Goal: Task Accomplishment & Management: Manage account settings

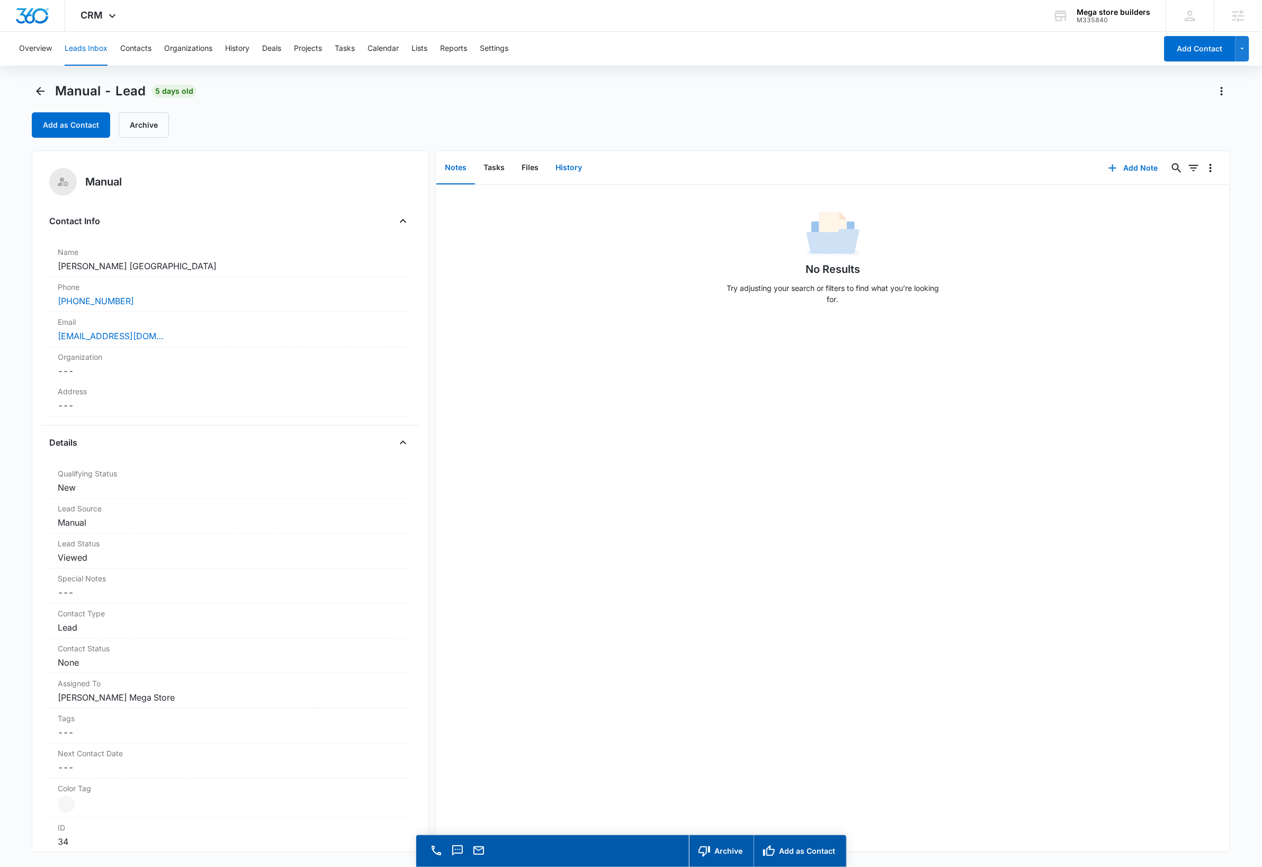
click at [572, 167] on button "History" at bounding box center [568, 168] width 43 height 33
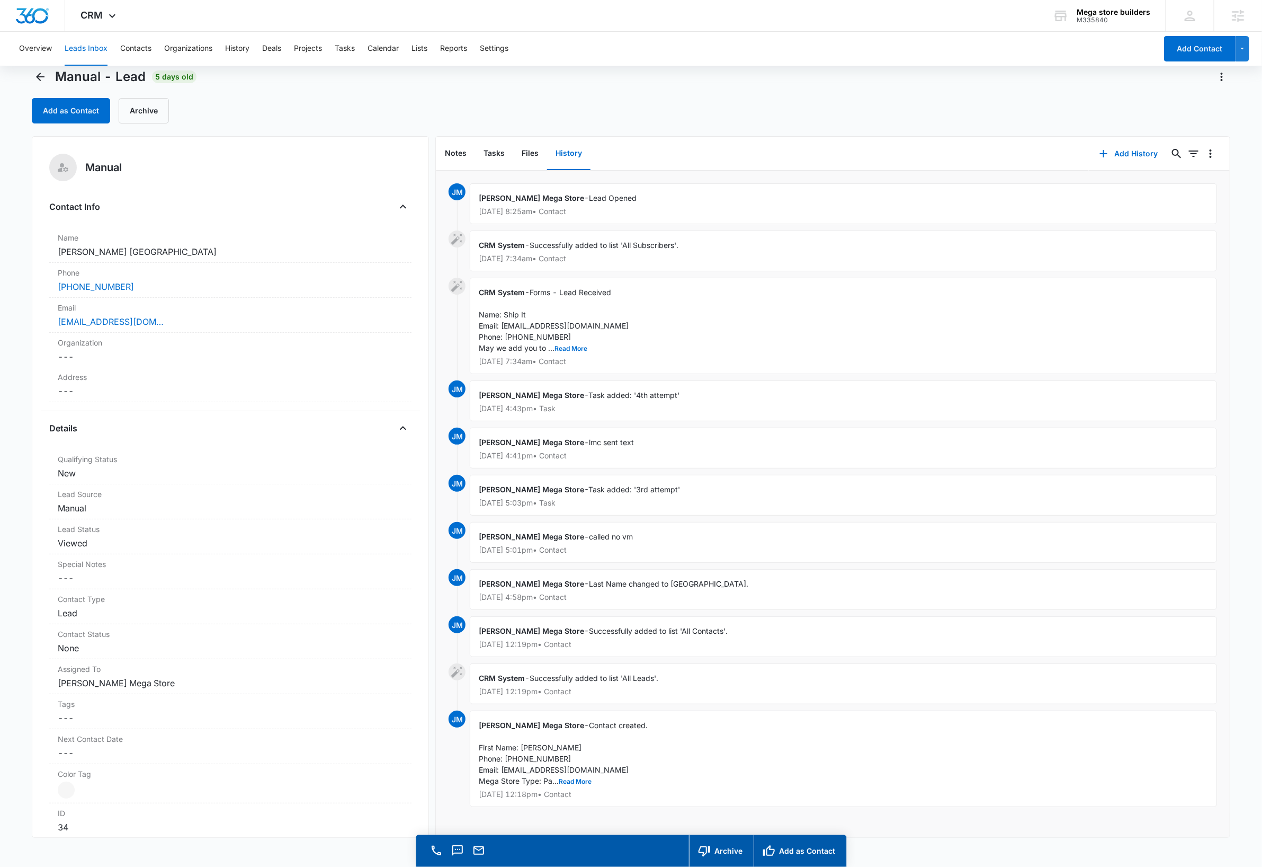
scroll to position [30, 0]
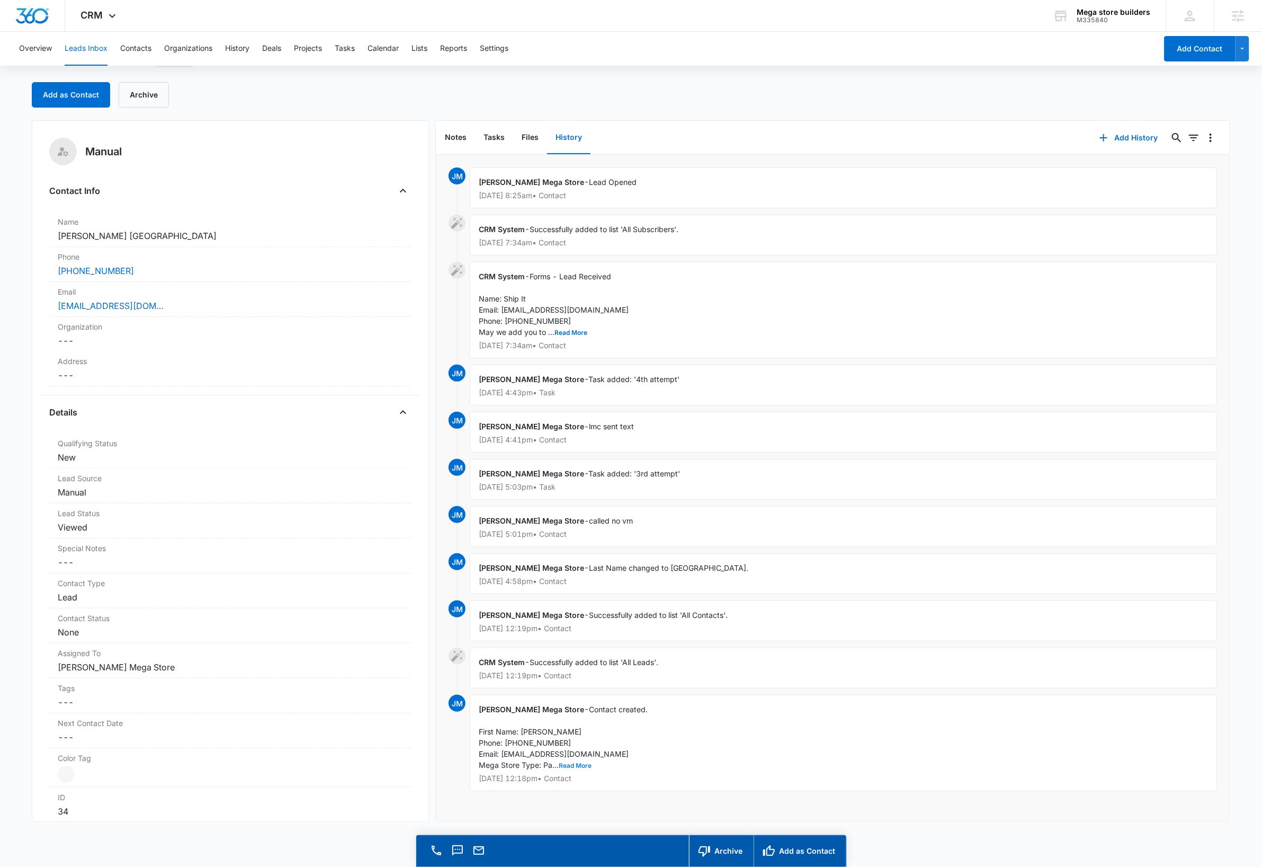
click at [574, 766] on button "Read More" at bounding box center [575, 765] width 33 height 6
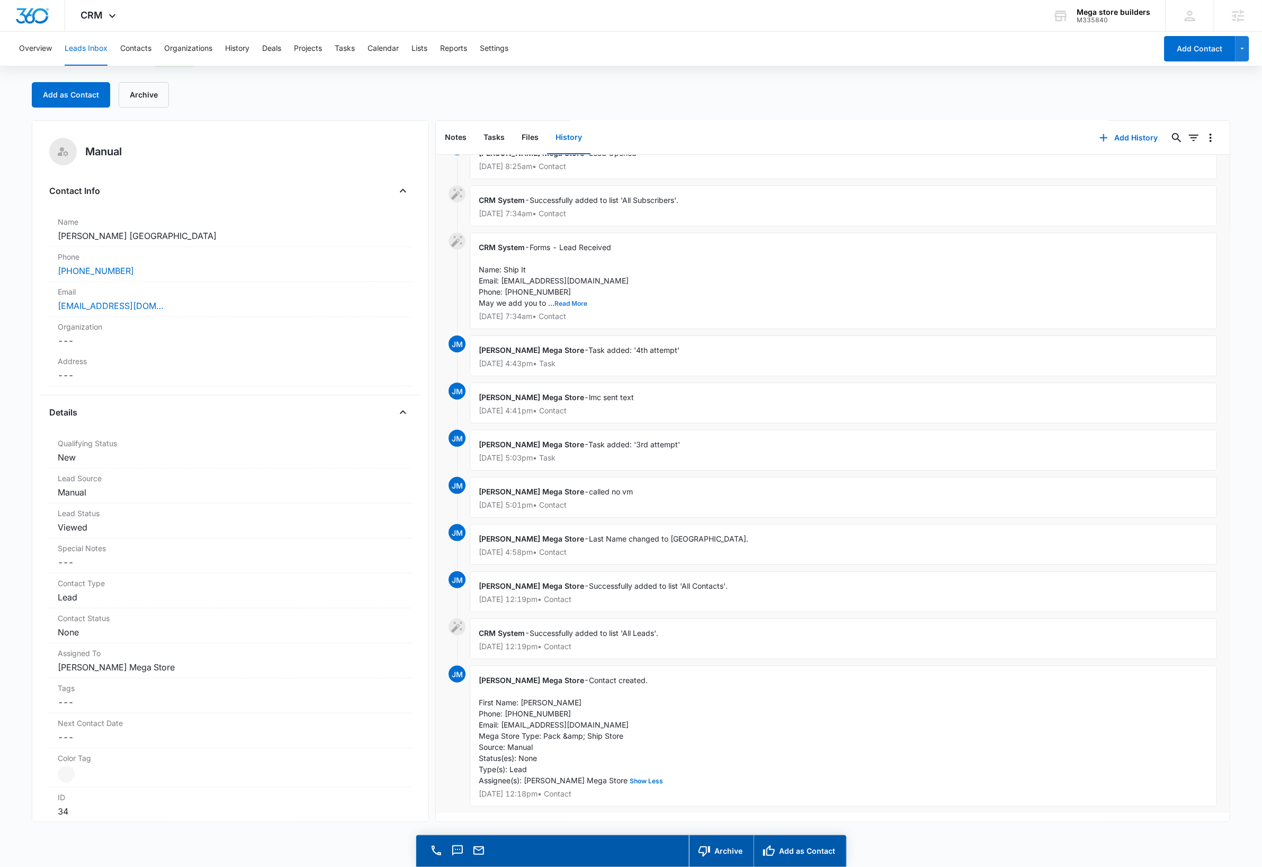
click at [576, 300] on button "Read More" at bounding box center [571, 303] width 33 height 6
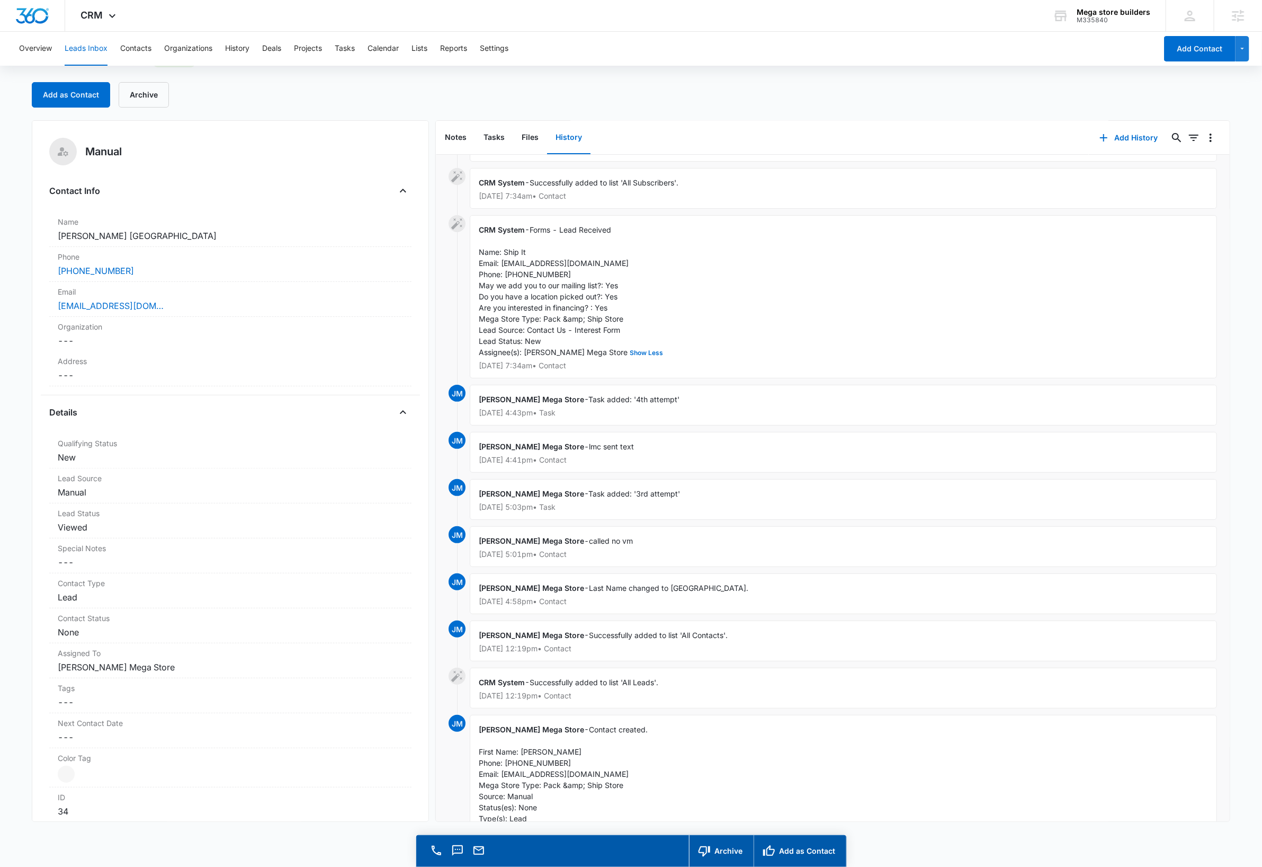
click at [97, 51] on button "Leads Inbox" at bounding box center [86, 49] width 43 height 34
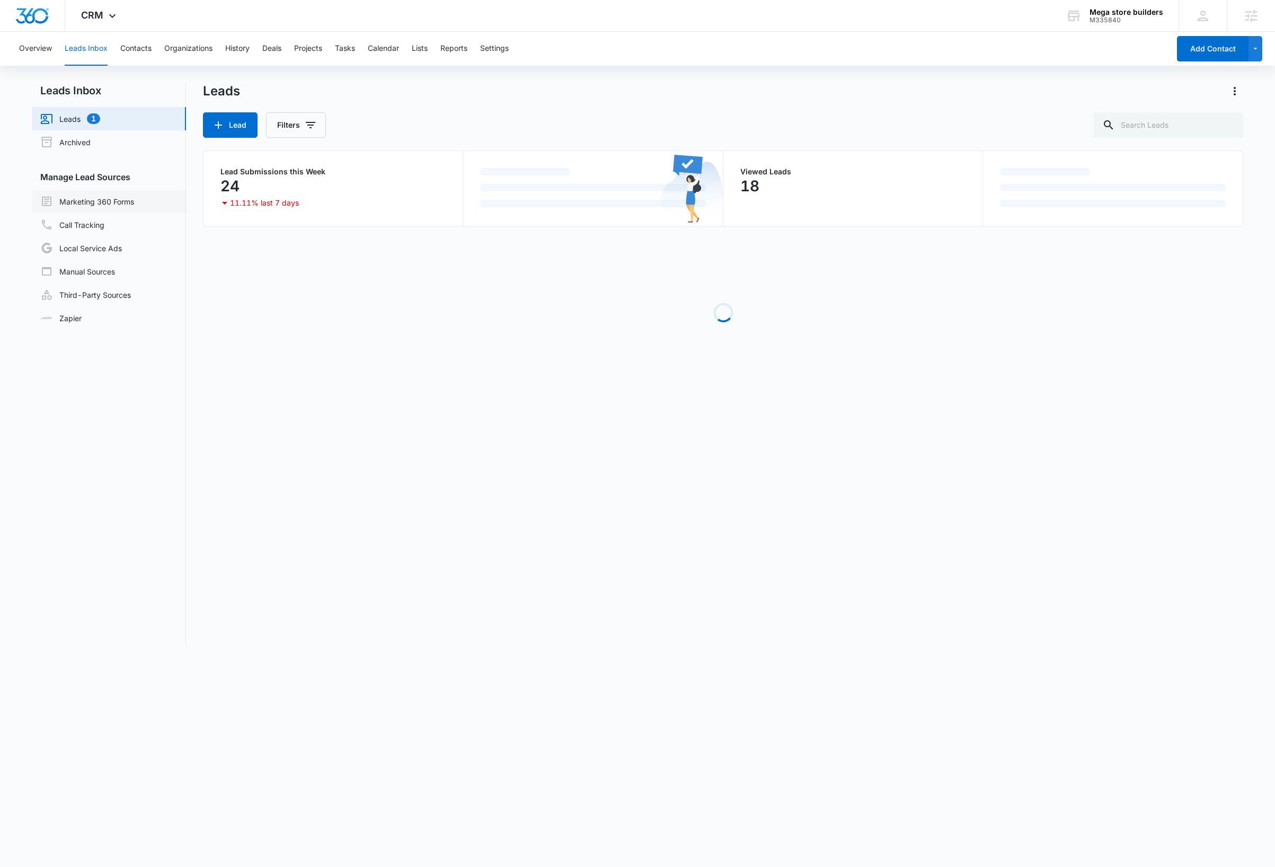
click at [117, 201] on link "Marketing 360 Forms" at bounding box center [87, 201] width 94 height 13
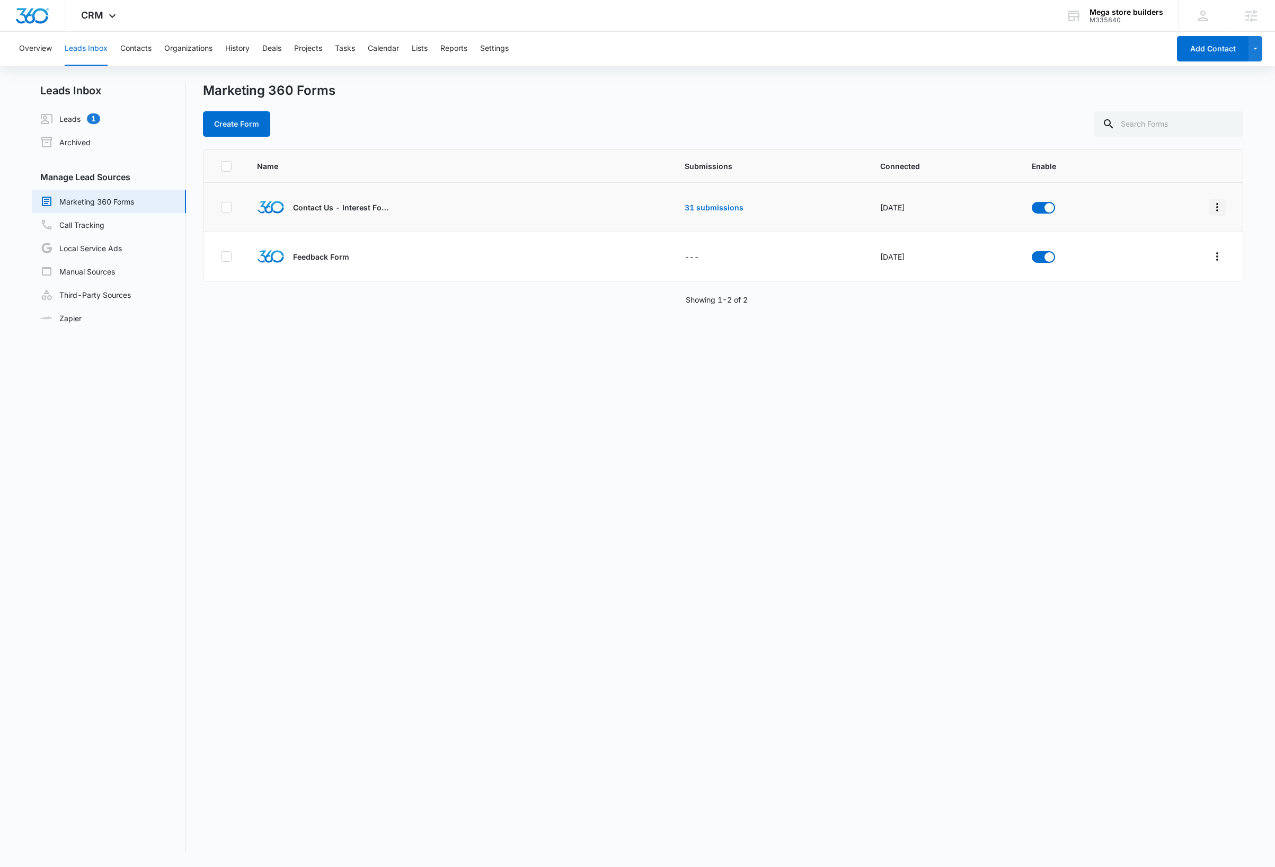
click at [1210, 207] on icon "Overflow Menu" at bounding box center [1216, 207] width 13 height 13
click at [1156, 286] on div "Submission Rules" at bounding box center [1158, 284] width 60 height 7
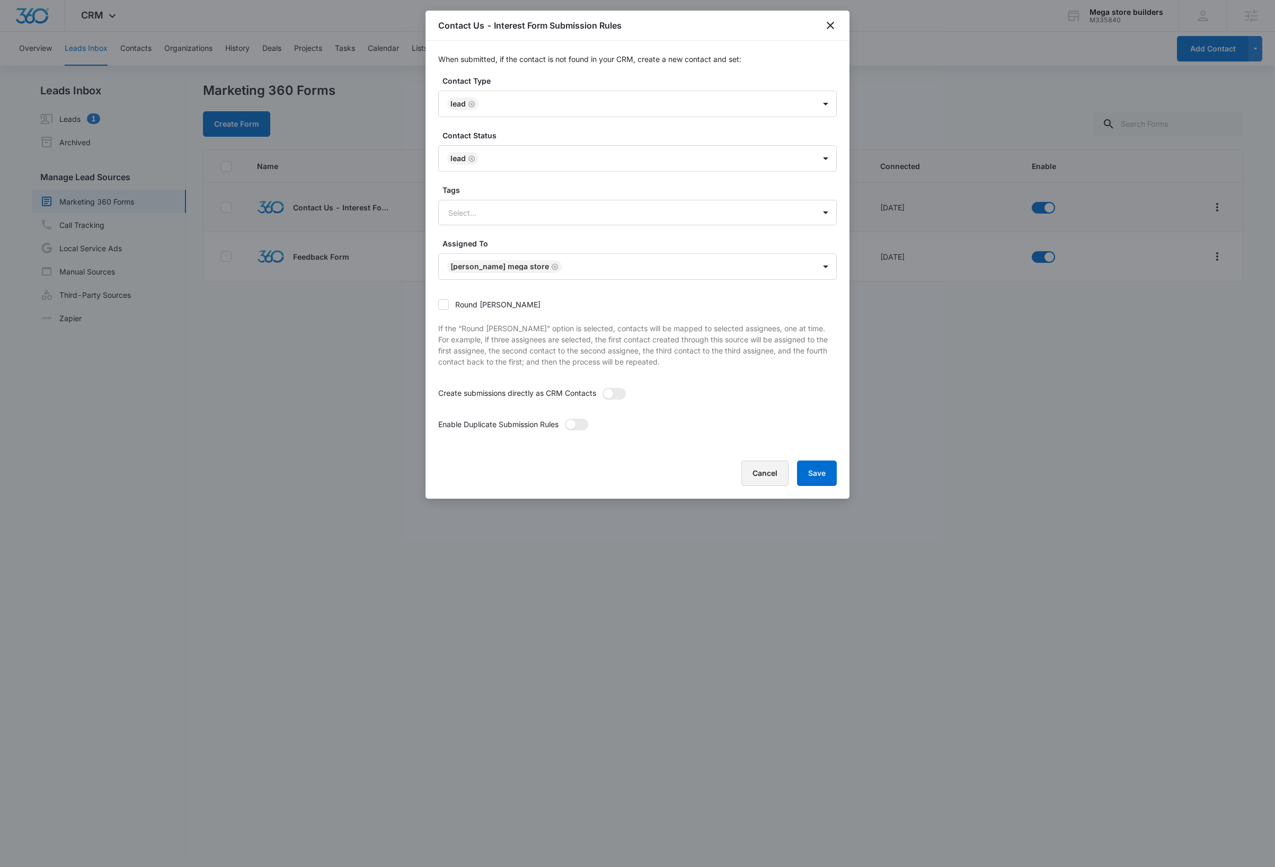
click at [767, 476] on button "Cancel" at bounding box center [764, 472] width 47 height 25
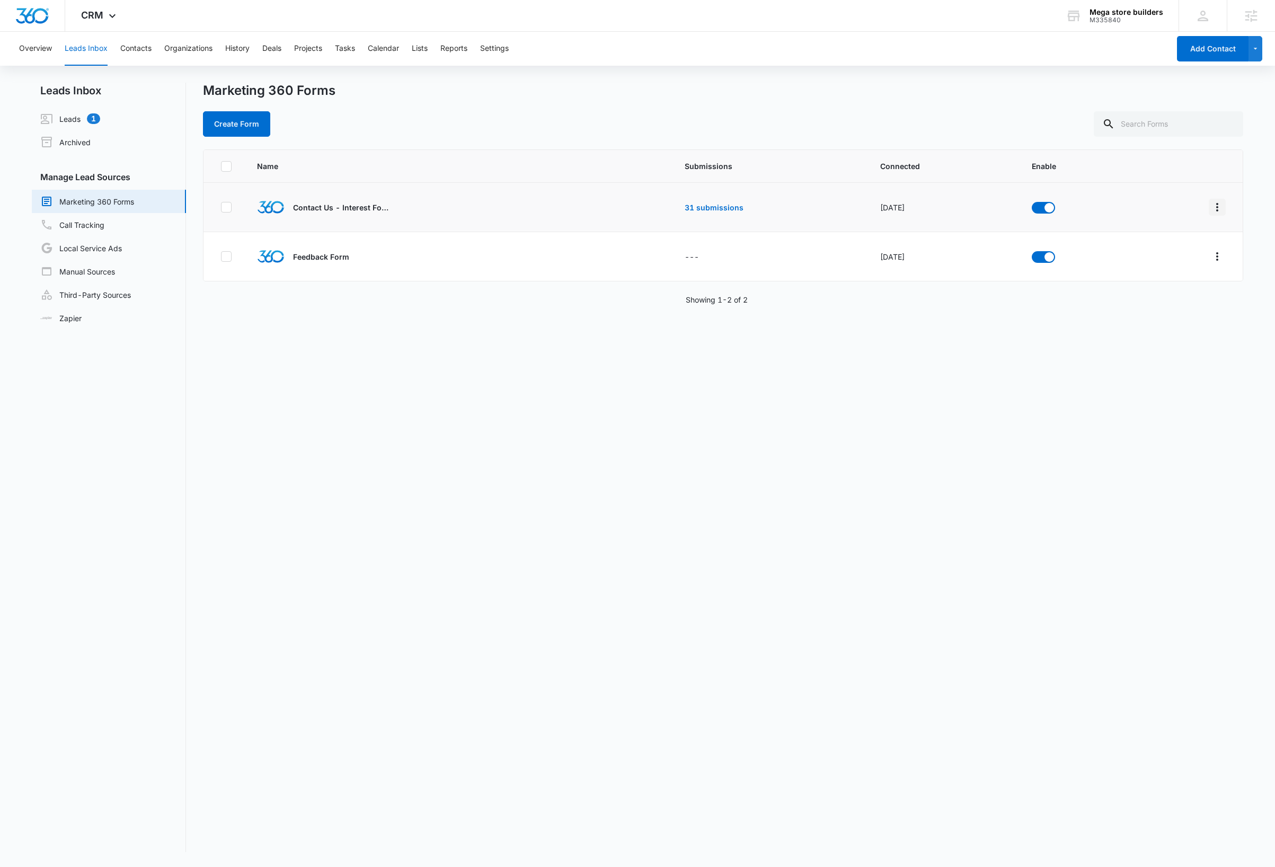
click at [1210, 204] on icon "Overflow Menu" at bounding box center [1216, 207] width 13 height 13
click at [1155, 271] on div "Field Mapping" at bounding box center [1158, 268] width 60 height 7
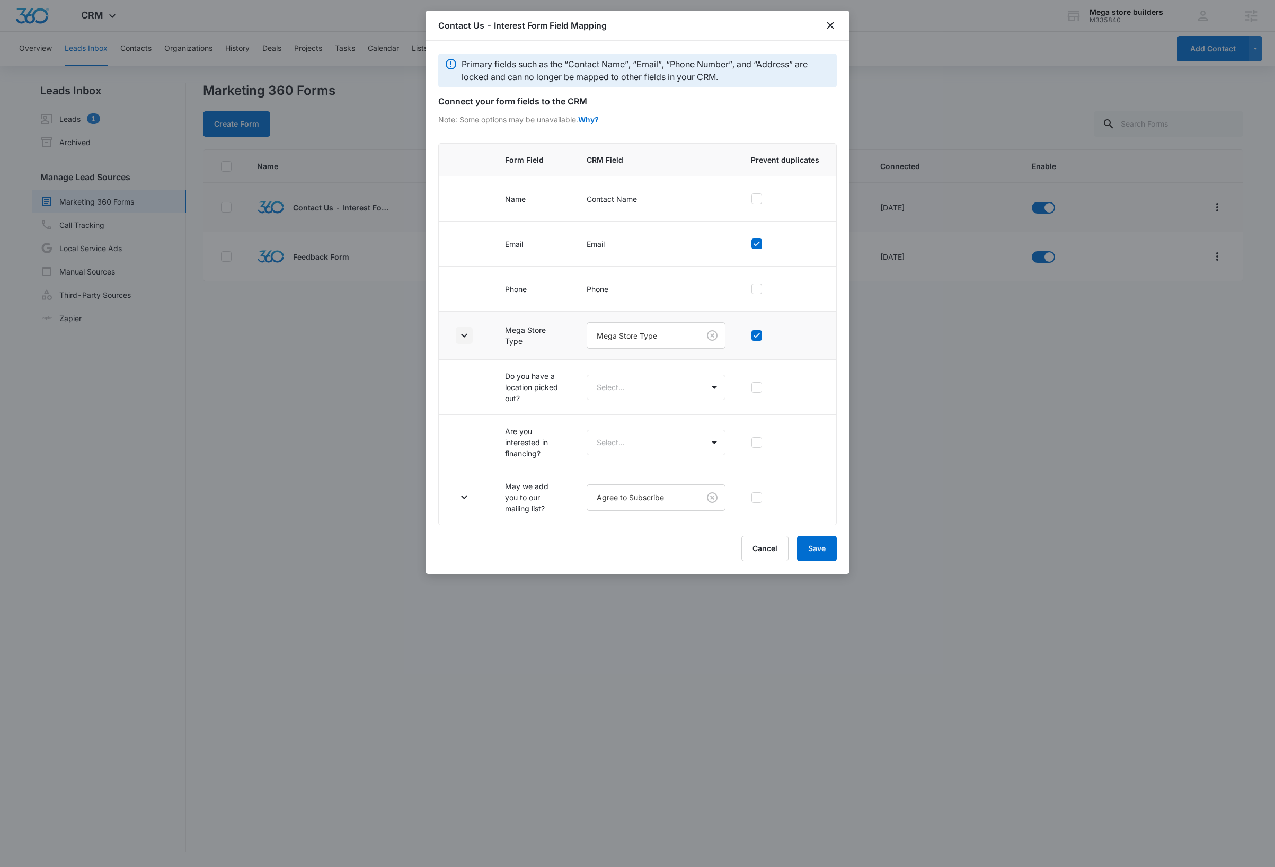
click at [467, 340] on icon "button" at bounding box center [464, 335] width 13 height 13
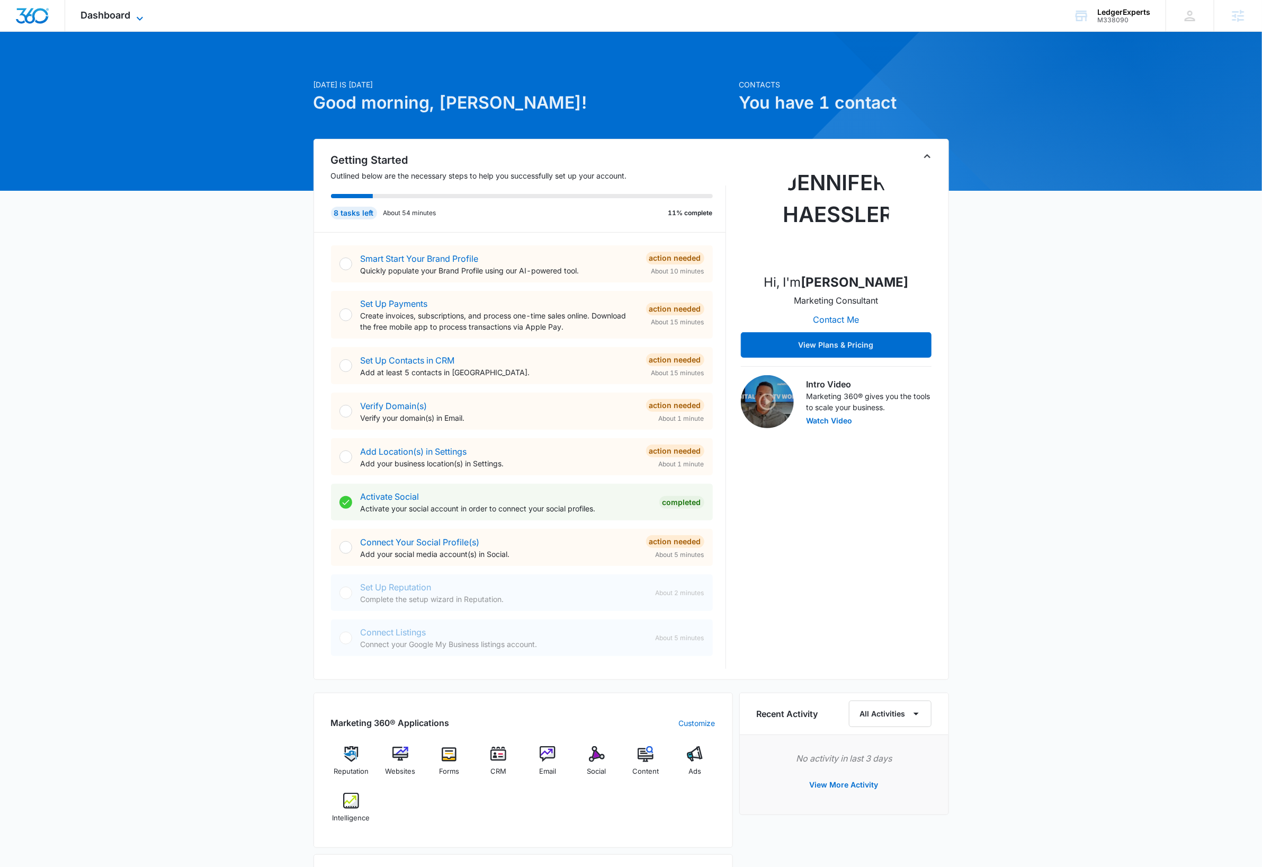
click at [133, 14] on icon at bounding box center [139, 18] width 13 height 13
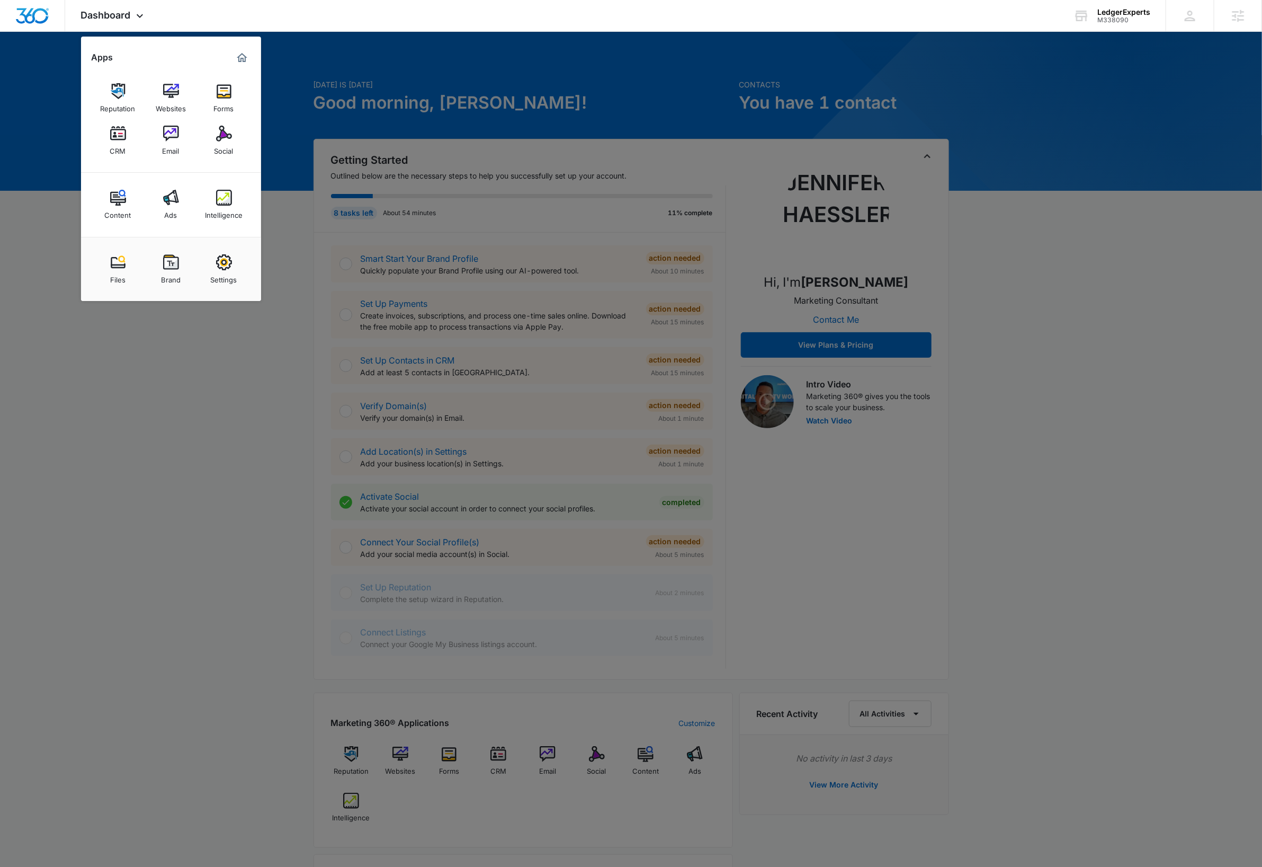
click at [221, 257] on img at bounding box center [224, 262] width 16 height 16
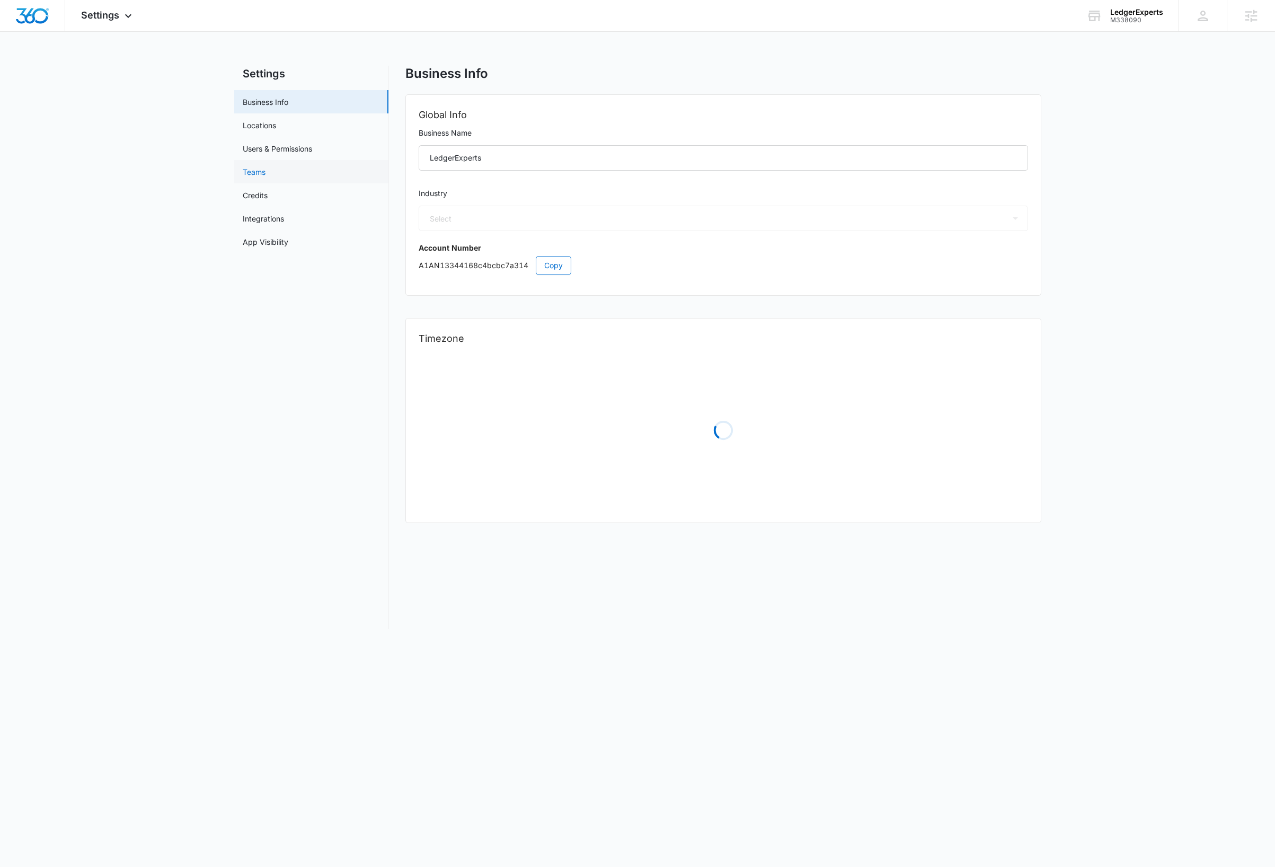
select select "33"
select select "US"
select select "America/Phoenix"
click at [280, 147] on link "Users & Permissions" at bounding box center [277, 148] width 69 height 11
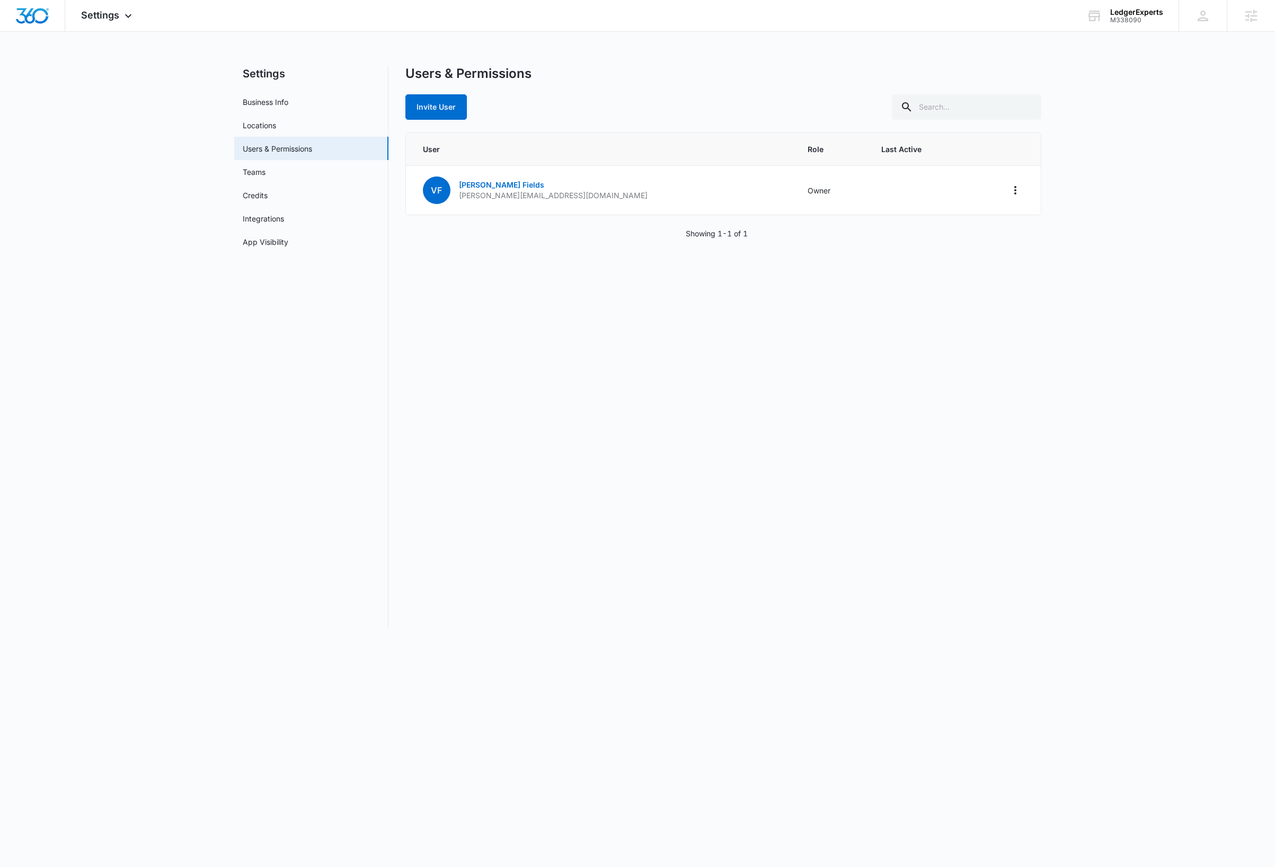
click at [909, 379] on div "Users & Permissions Invite User User Role Last Active VF Vallaire Fields vallai…" at bounding box center [723, 347] width 636 height 563
click at [518, 335] on div "Users & Permissions Invite User User Role Last Active VF Vallaire Fields vallai…" at bounding box center [723, 347] width 636 height 563
click at [442, 108] on button "Invite User" at bounding box center [435, 106] width 61 height 25
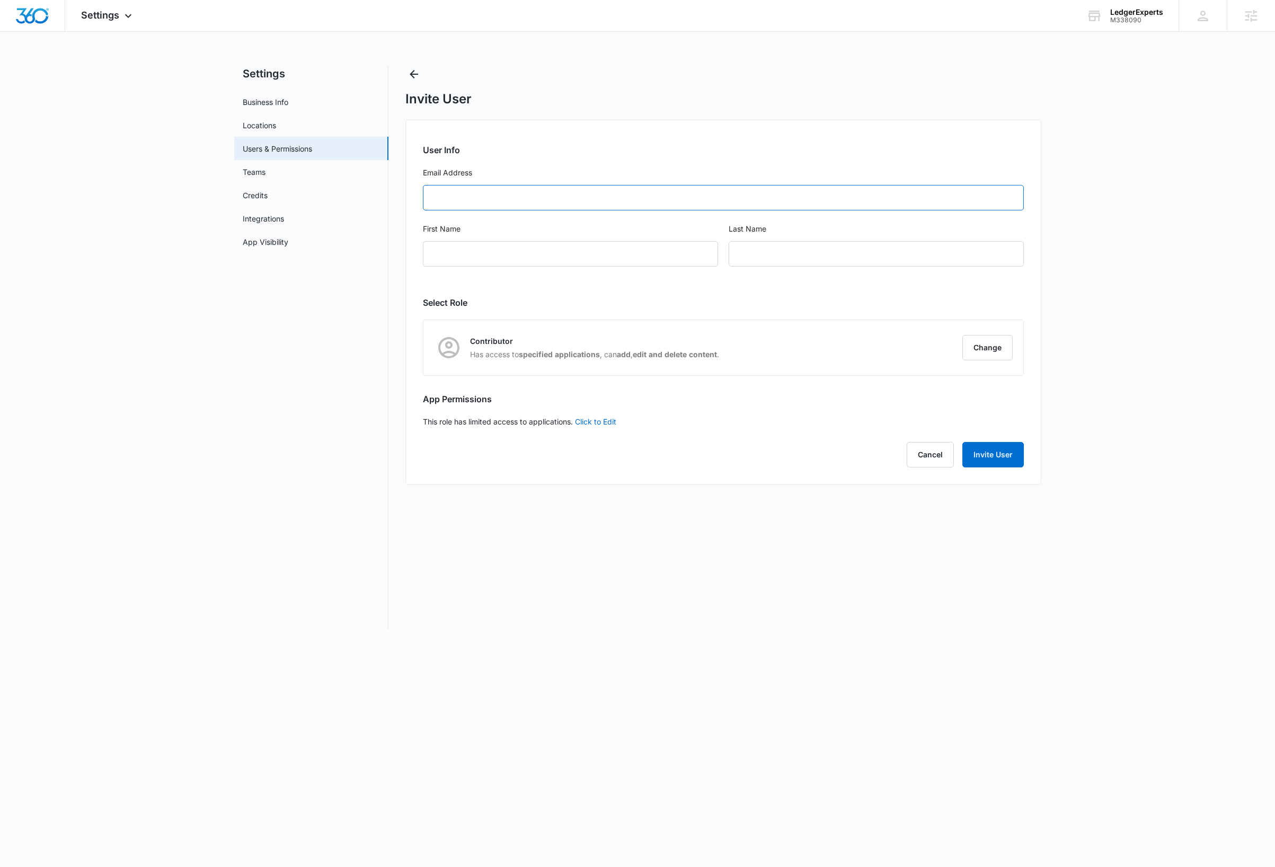
click at [484, 194] on input "Email Address" at bounding box center [723, 197] width 601 height 25
paste input "vallaire.fields@theledgerexperts.com"
type input "vallaire.fields@theledgerexperts.com"
type input "VALLAIRE"
type input "FIELDS"
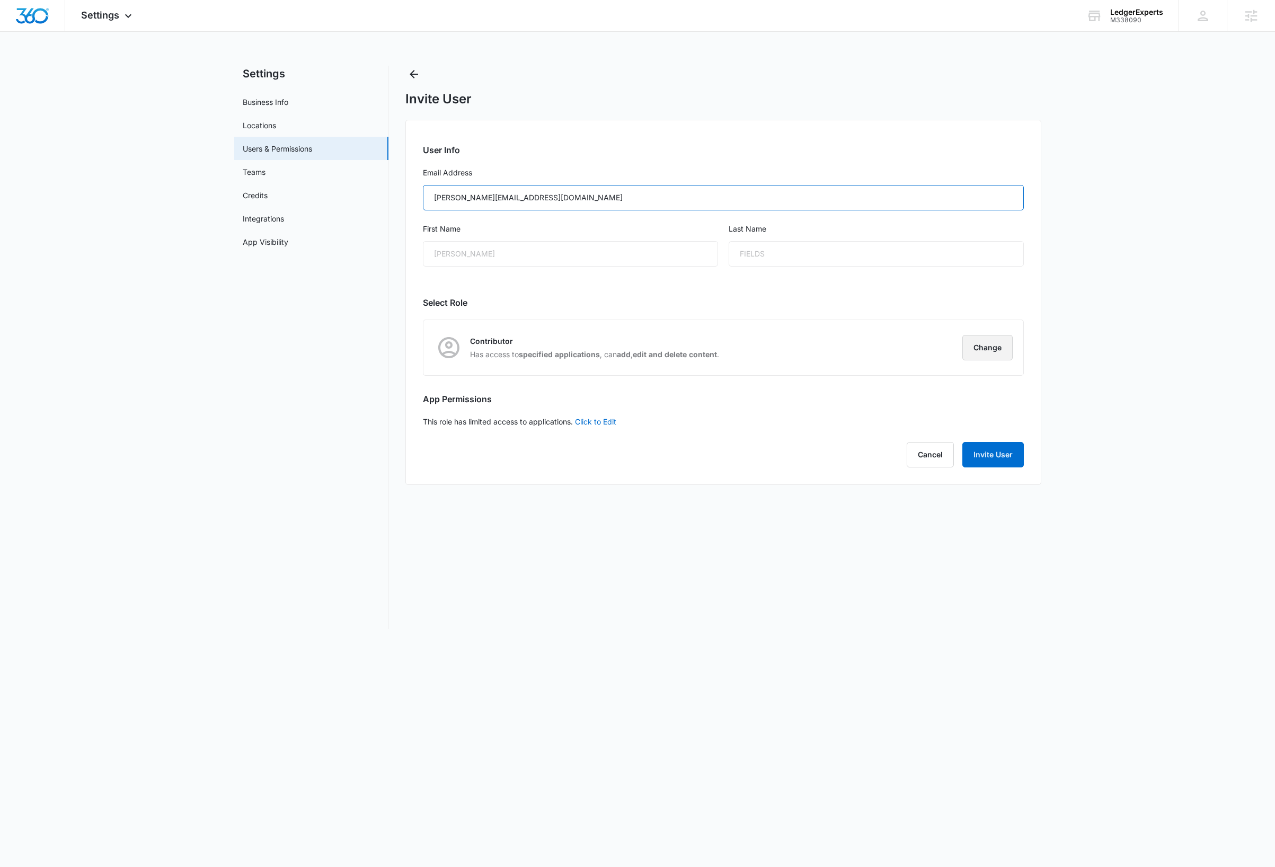
type input "vallaire.fields@theledgerexperts.com"
click at [982, 341] on button "Change" at bounding box center [987, 347] width 50 height 25
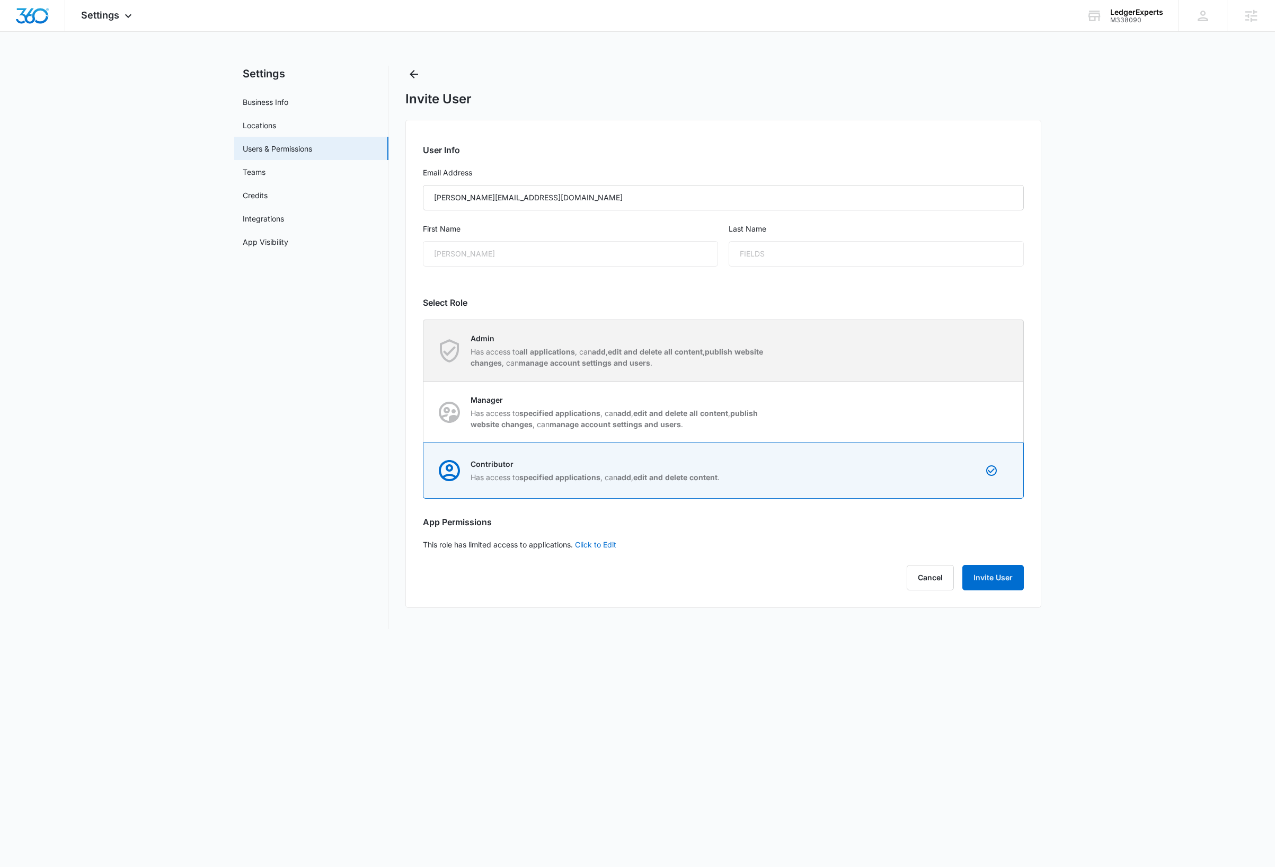
click at [987, 345] on div "Admin Has access to all applications , can add , edit and delete all content , …" at bounding box center [723, 350] width 599 height 61
click at [424, 350] on input "Admin Has access to all applications , can add , edit and delete all content , …" at bounding box center [423, 350] width 1 height 1
radio input "true"
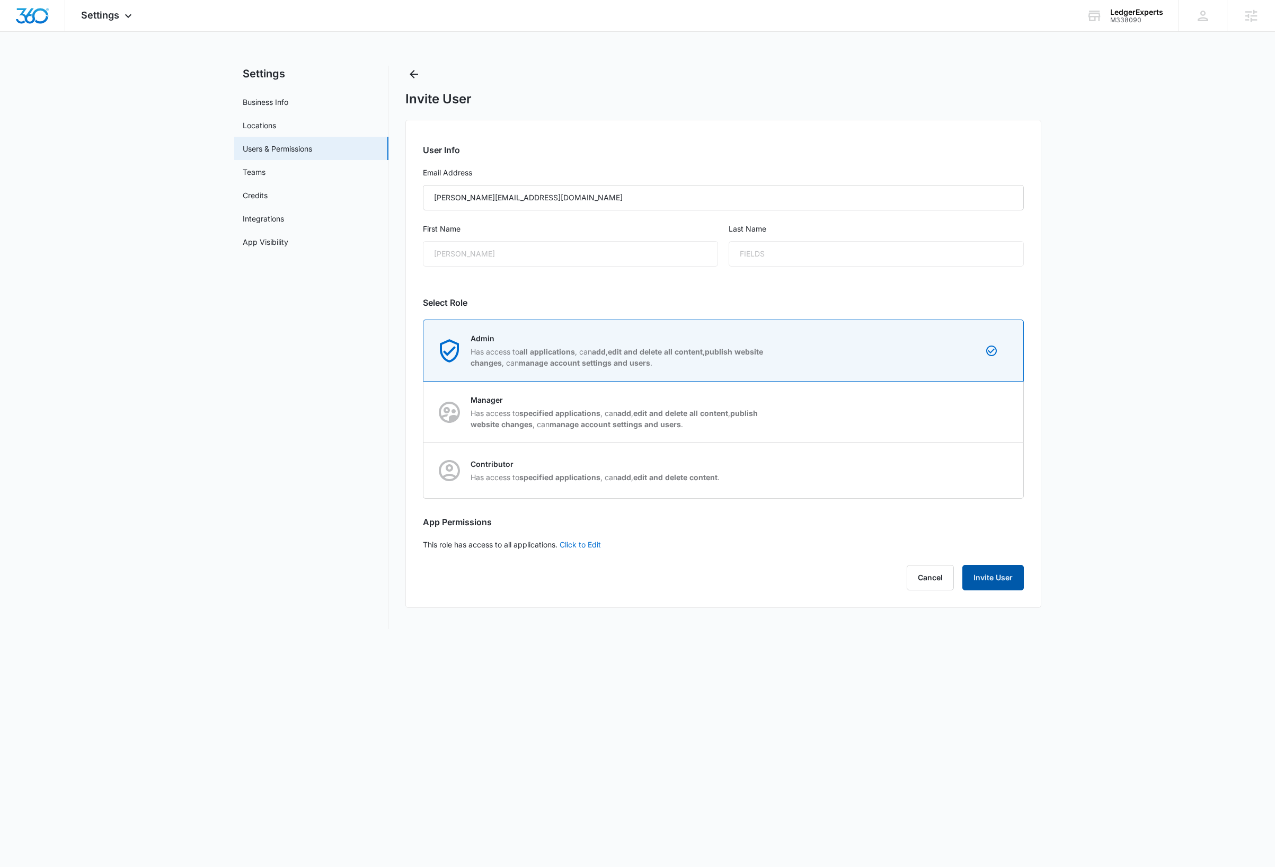
click at [993, 580] on button "Invite User" at bounding box center [992, 577] width 61 height 25
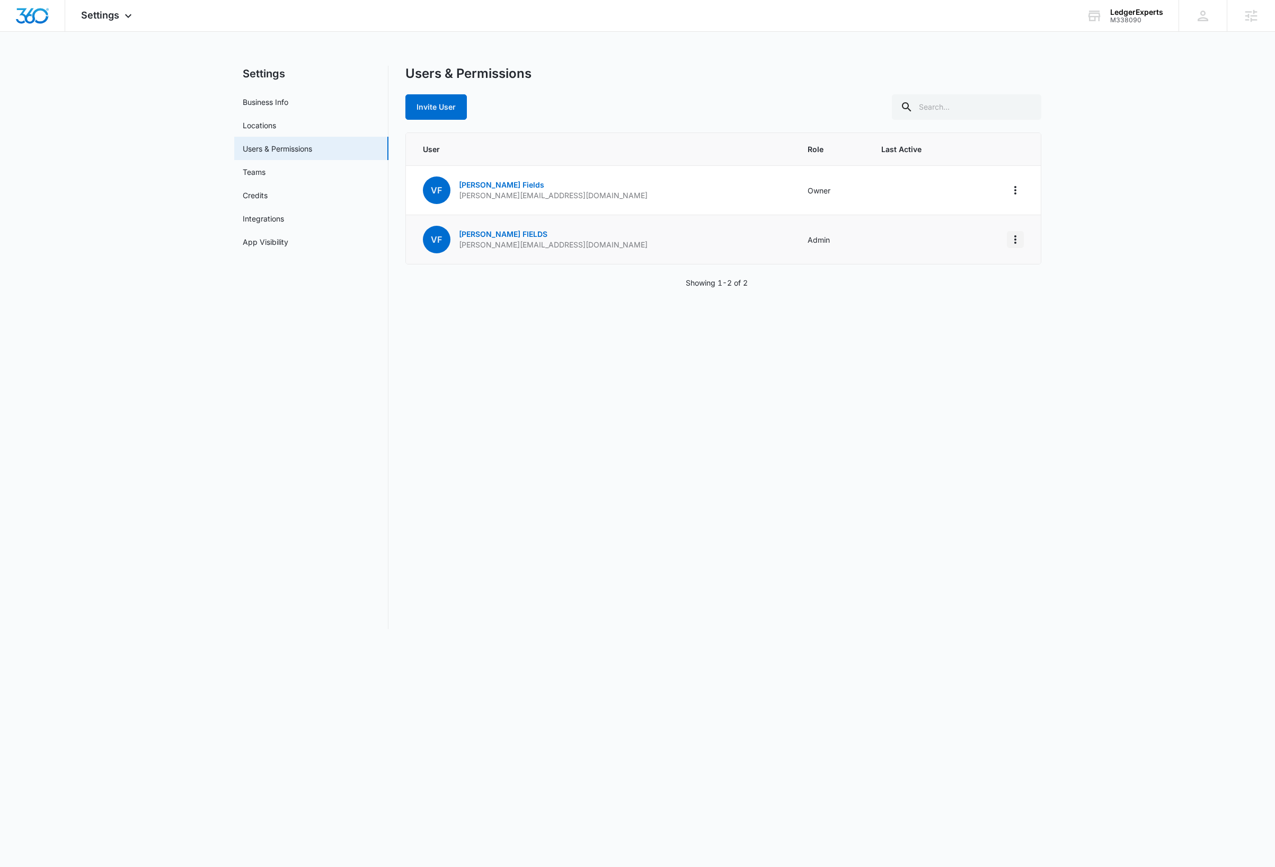
click at [1017, 242] on icon "Actions" at bounding box center [1015, 239] width 13 height 13
click at [987, 286] on div "Make Owner / Primary User" at bounding box center [949, 285] width 96 height 7
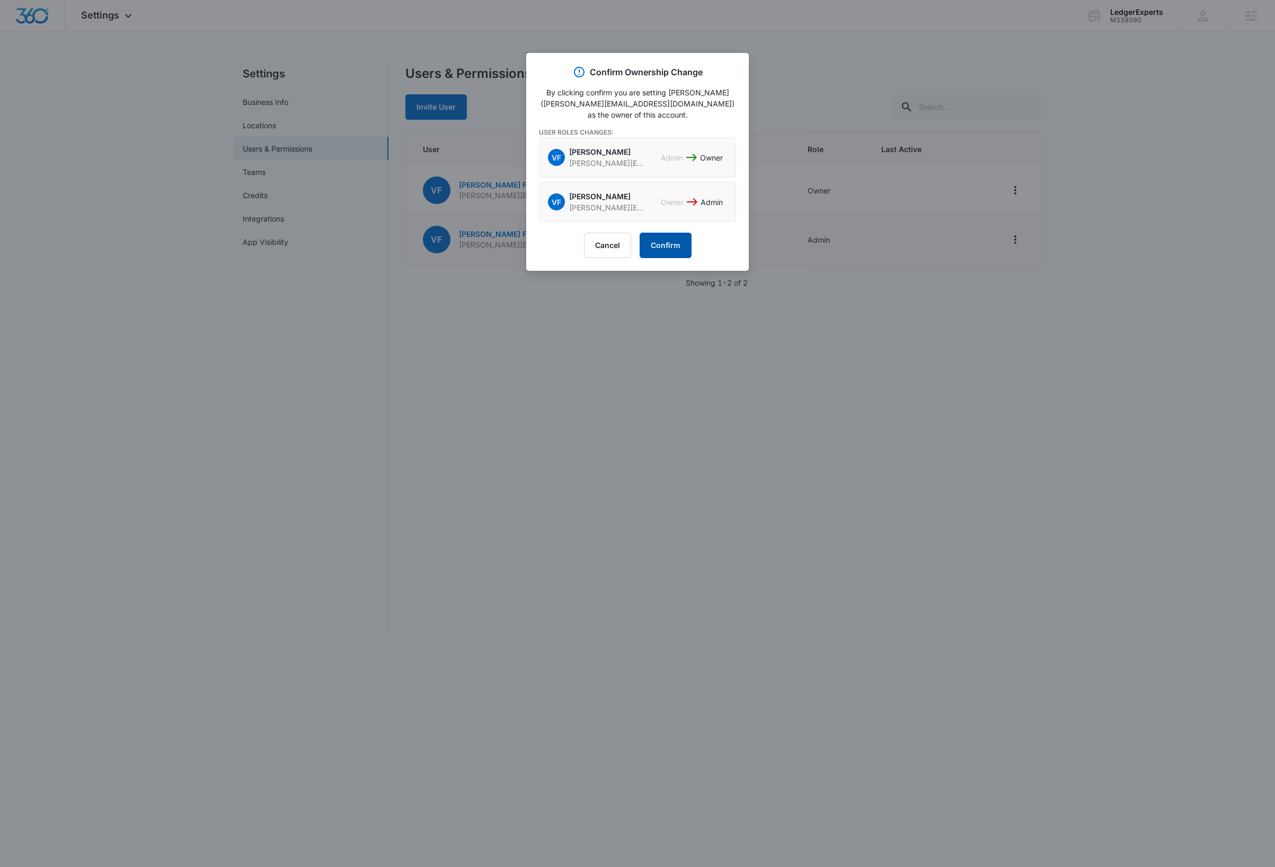
click at [657, 244] on button "Confirm" at bounding box center [665, 245] width 52 height 25
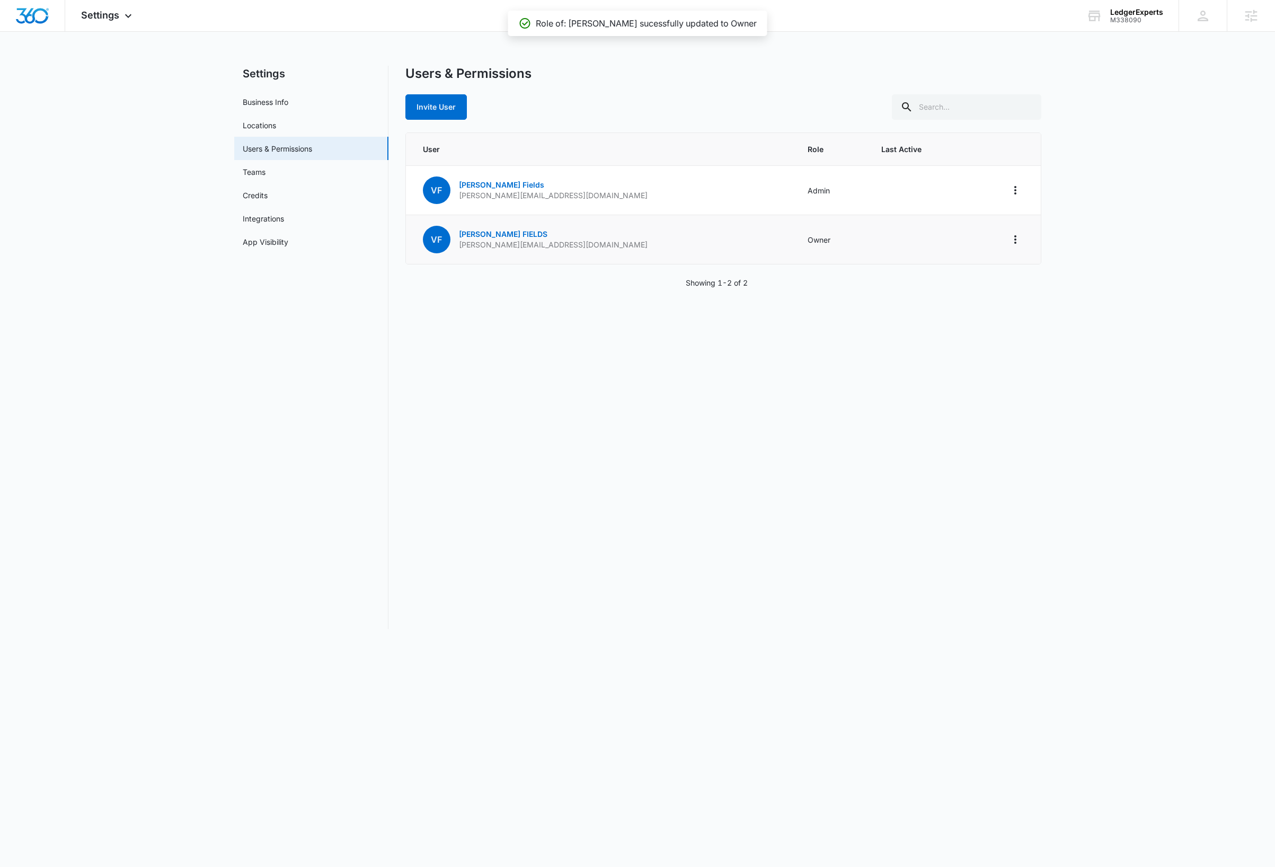
click at [893, 373] on div "Users & Permissions Invite User User Role Last Active VF Vallaire Fields vallai…" at bounding box center [723, 347] width 636 height 563
click at [759, 394] on div "Users & Permissions Invite User User Role Last Active VF Vallaire Fields vallai…" at bounding box center [723, 347] width 636 height 563
click at [834, 445] on div "Users & Permissions Invite User User Role Last Active VF Vallaire Fields vallai…" at bounding box center [723, 347] width 636 height 563
click at [1014, 194] on icon "Actions" at bounding box center [1015, 190] width 2 height 8
click at [933, 221] on div "Log Out Everywhere" at bounding box center [949, 219] width 96 height 7
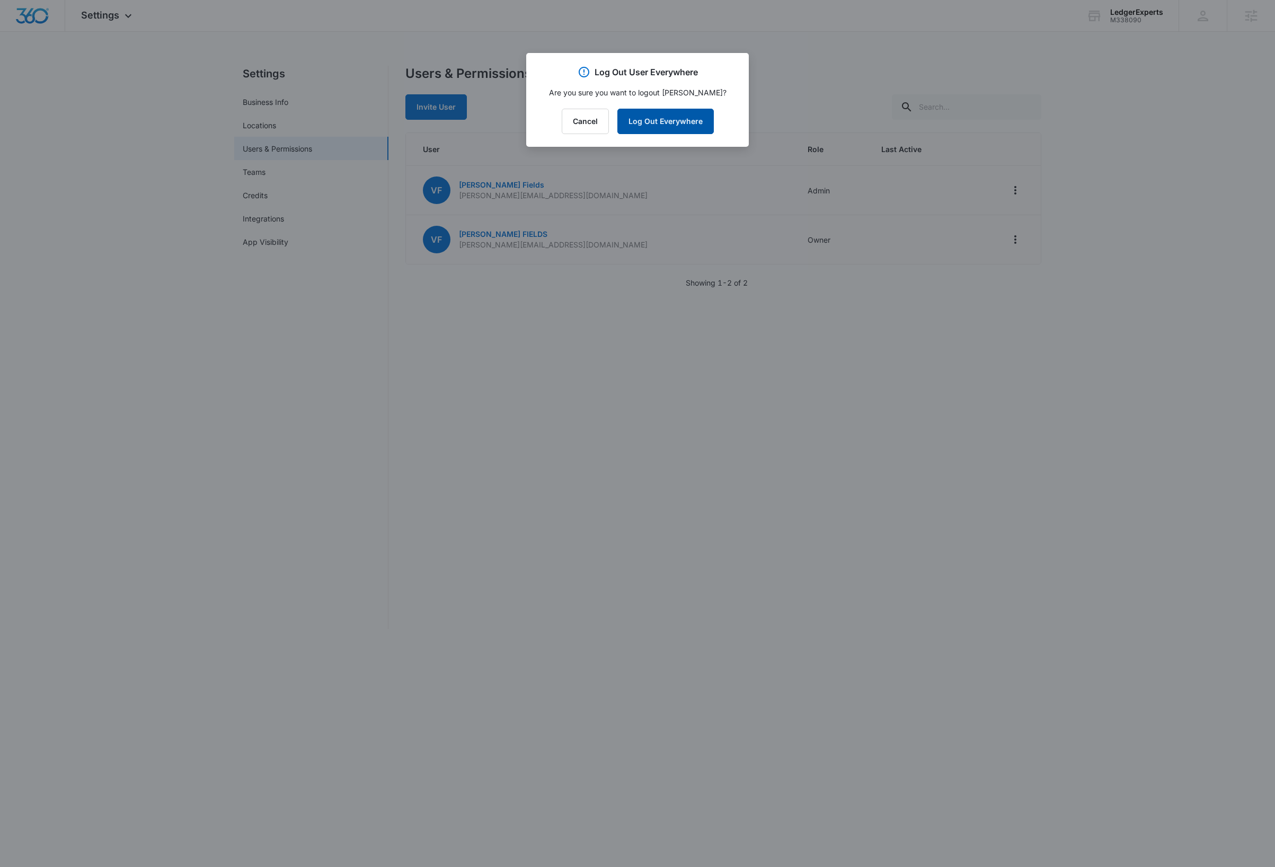
click at [679, 121] on button "Log Out Everywhere" at bounding box center [665, 121] width 96 height 25
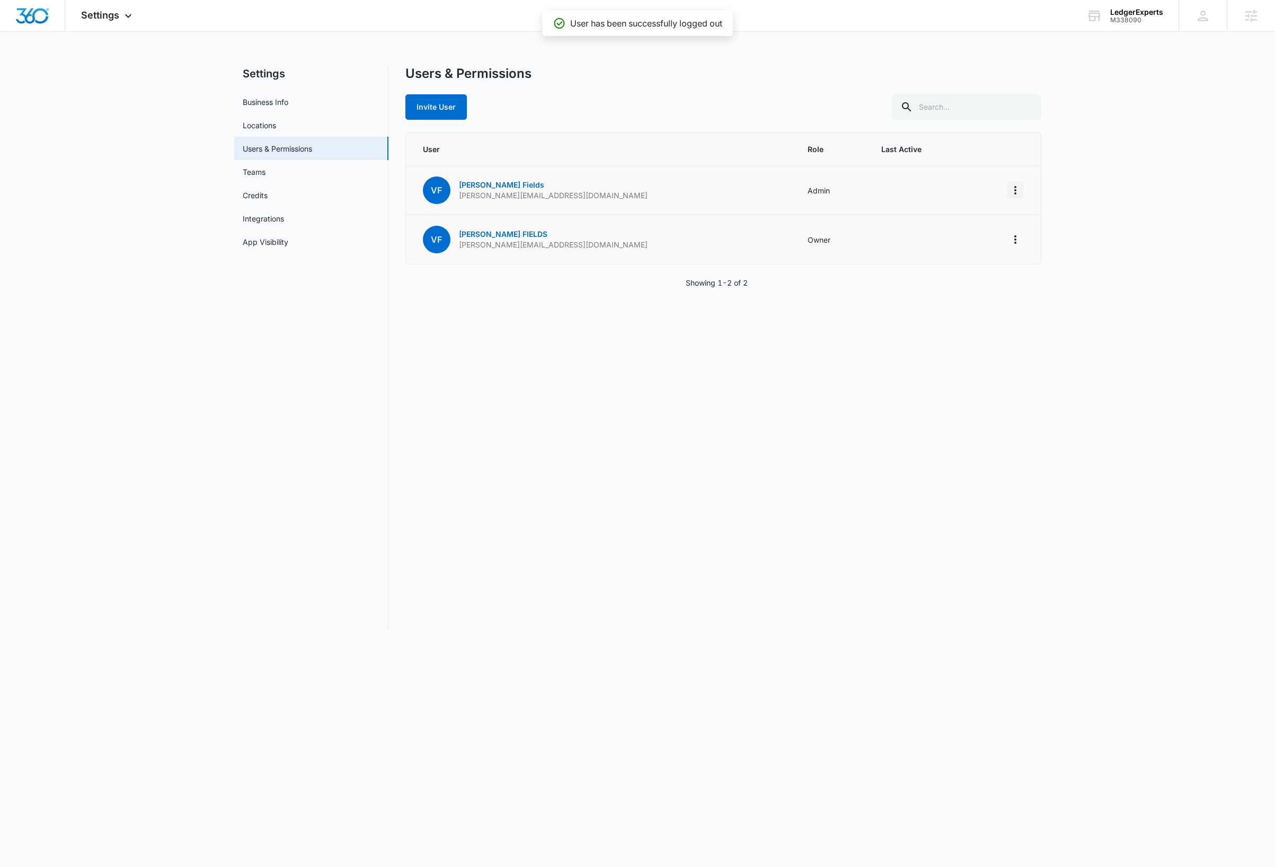
click at [1018, 189] on icon "Actions" at bounding box center [1015, 190] width 13 height 13
click at [950, 253] on div "Remove User" at bounding box center [949, 251] width 96 height 7
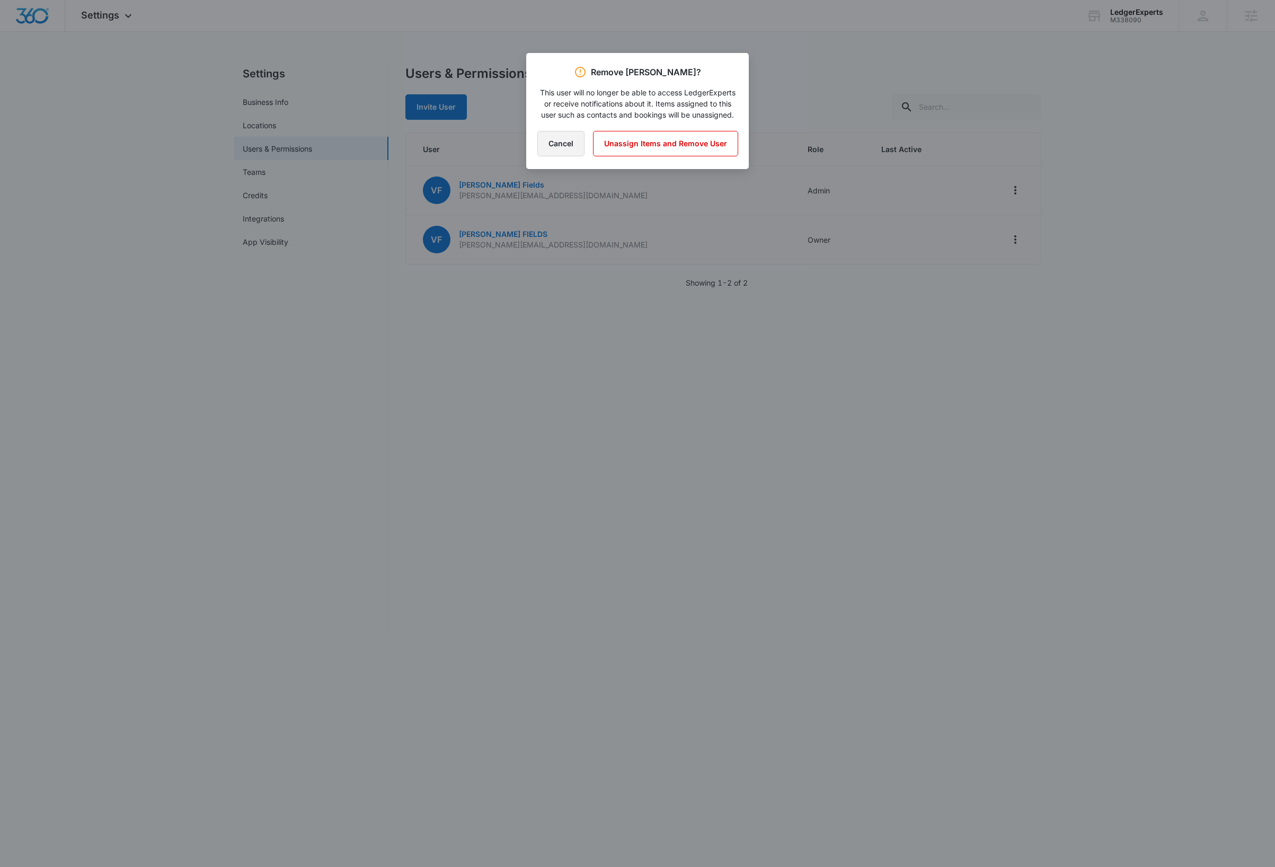
click at [555, 156] on button "Cancel" at bounding box center [560, 143] width 47 height 25
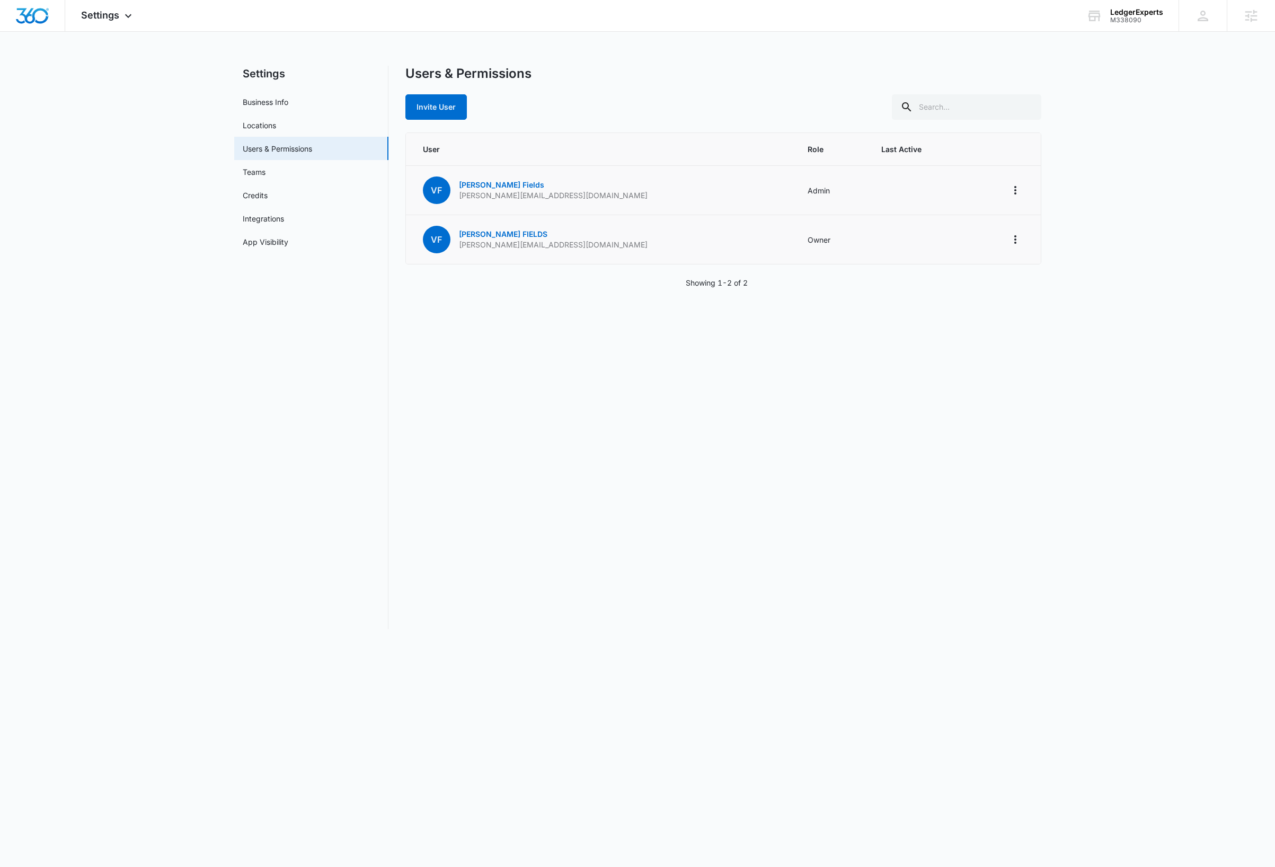
click at [758, 480] on div "Users & Permissions Invite User User Role Last Active VF Vallaire Fields vallai…" at bounding box center [723, 347] width 636 height 563
click at [1140, 20] on div "M338090" at bounding box center [1136, 19] width 53 height 7
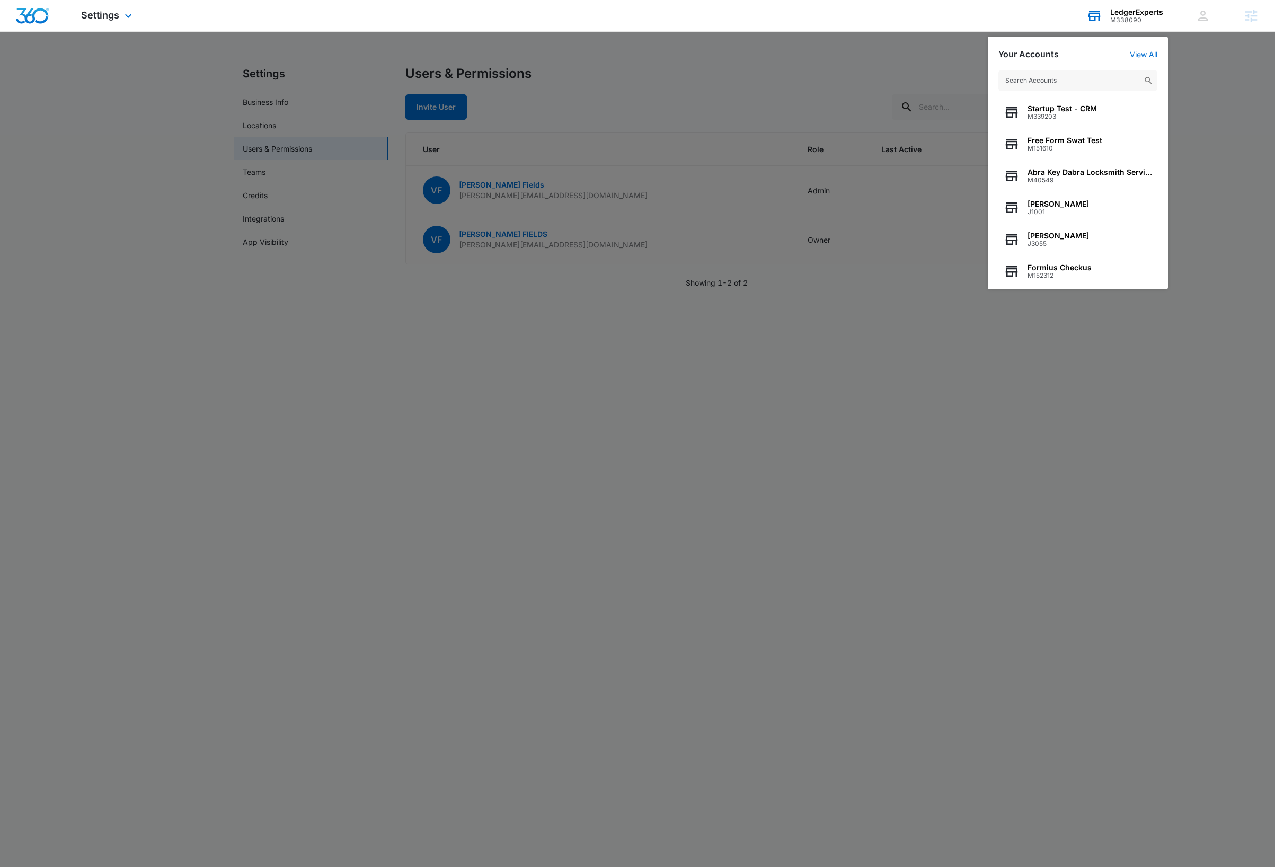
click at [1098, 80] on input "text" at bounding box center [1077, 80] width 159 height 21
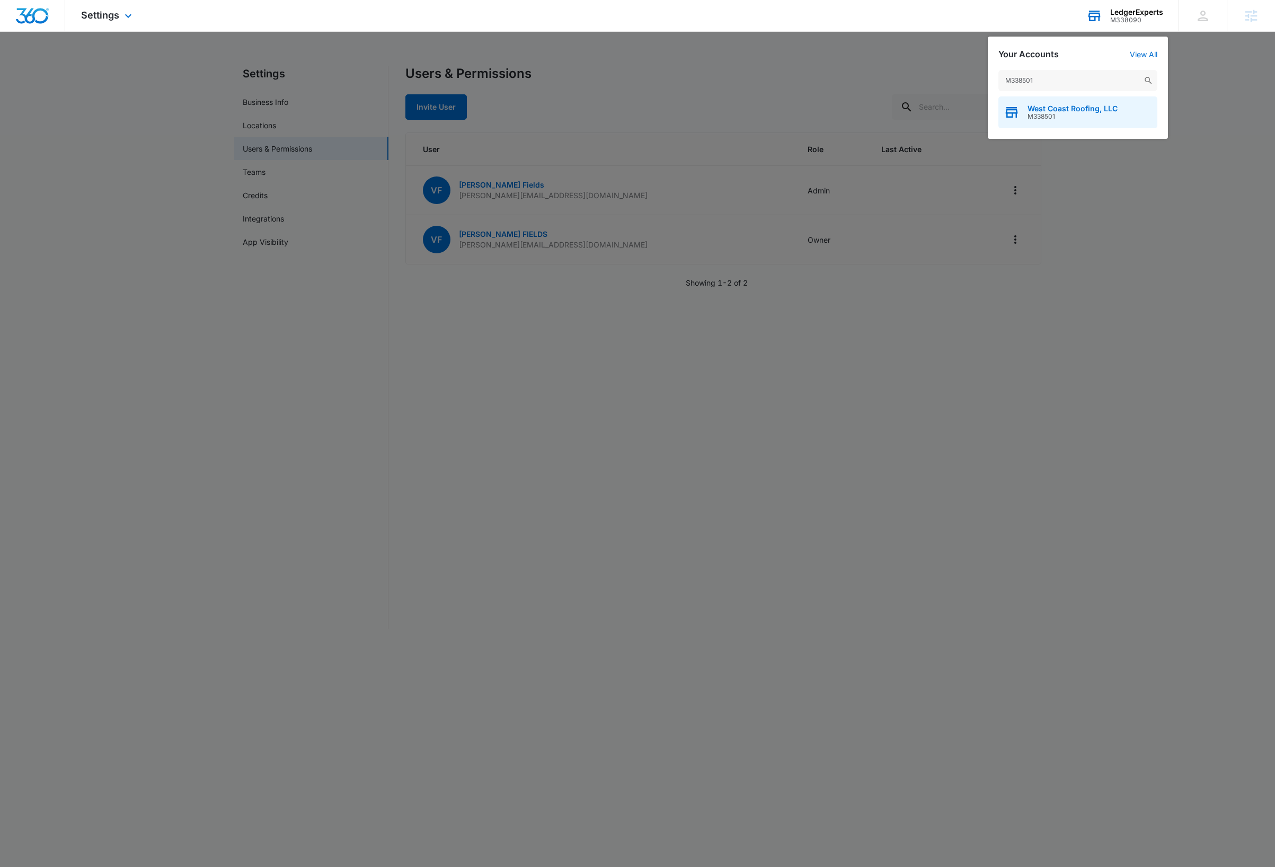
type input "M338501"
click at [1104, 113] on span "M338501" at bounding box center [1072, 116] width 90 height 7
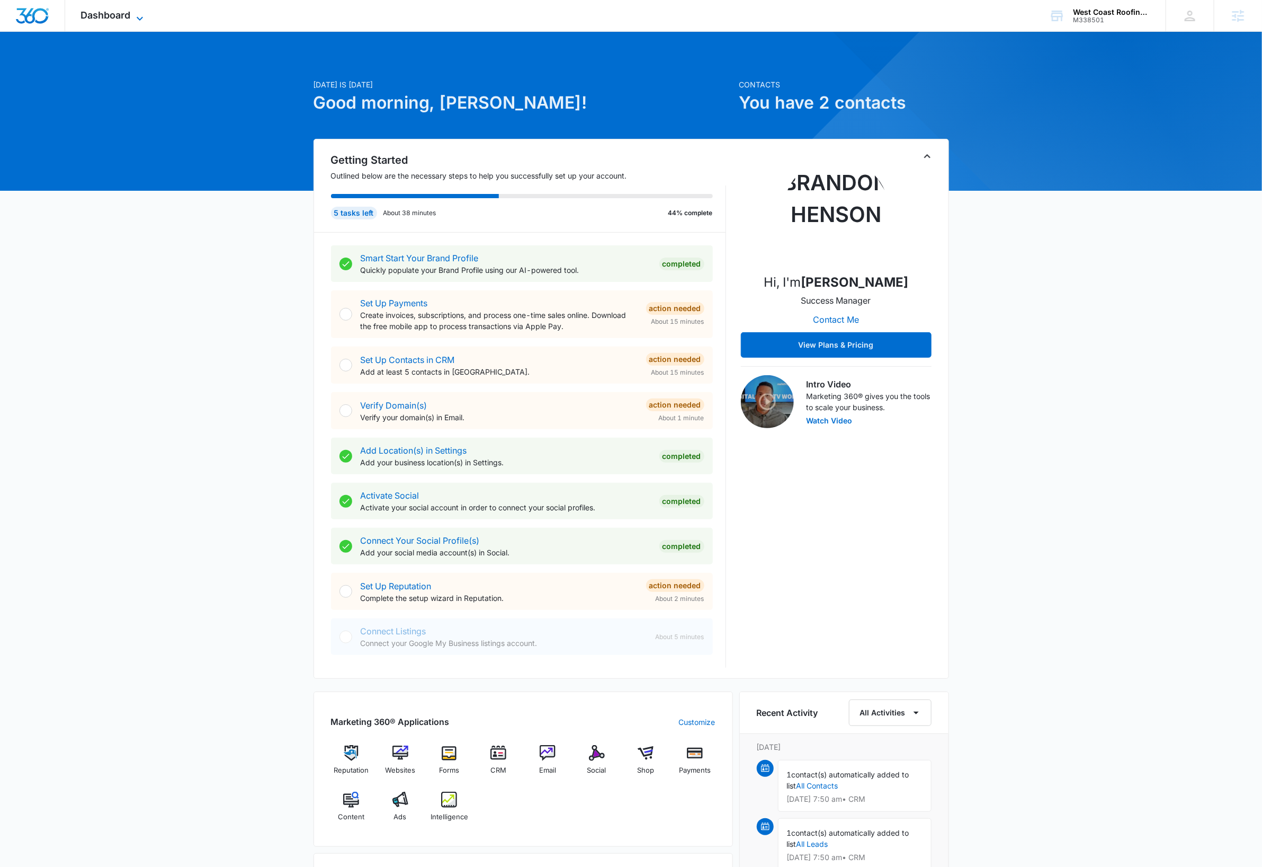
click at [139, 14] on icon at bounding box center [139, 18] width 13 height 13
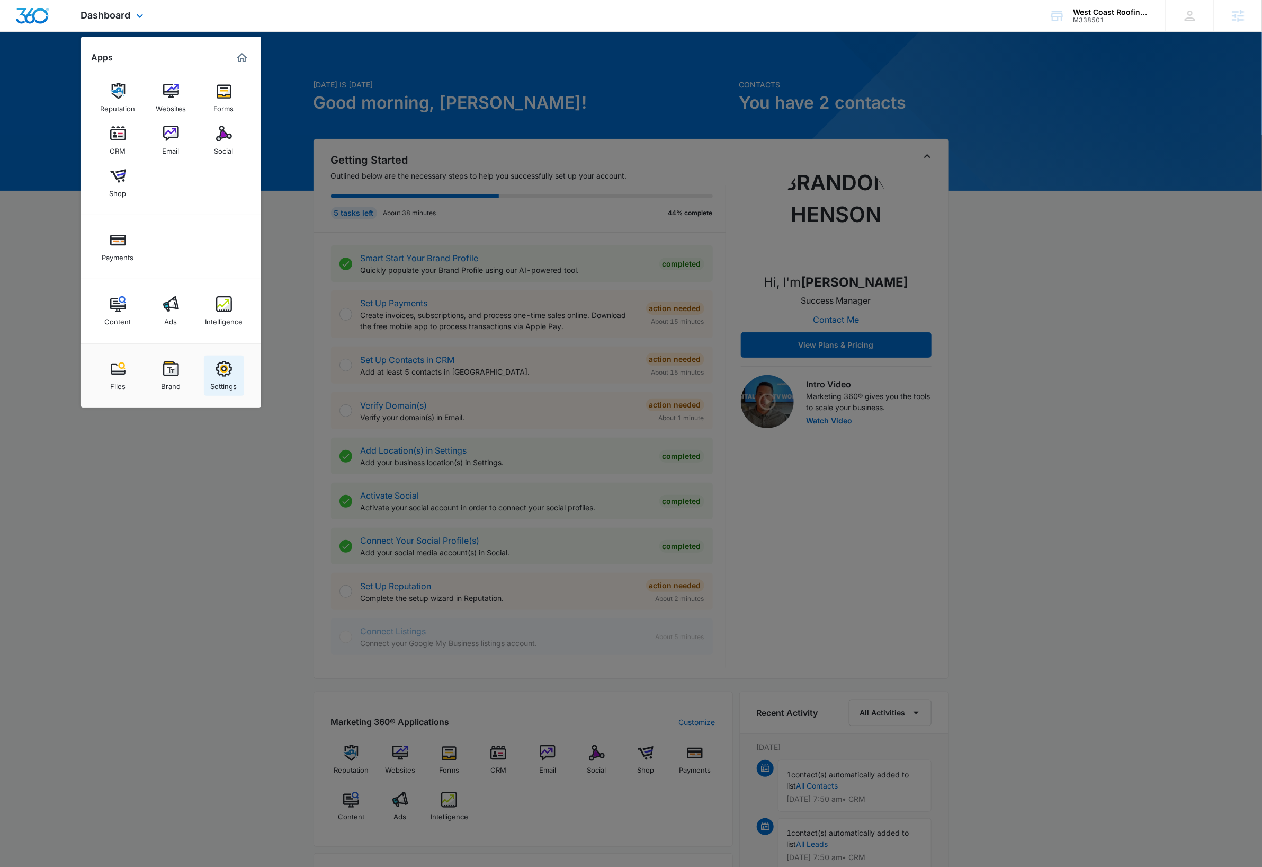
click at [233, 377] on div "Settings" at bounding box center [224, 384] width 26 height 14
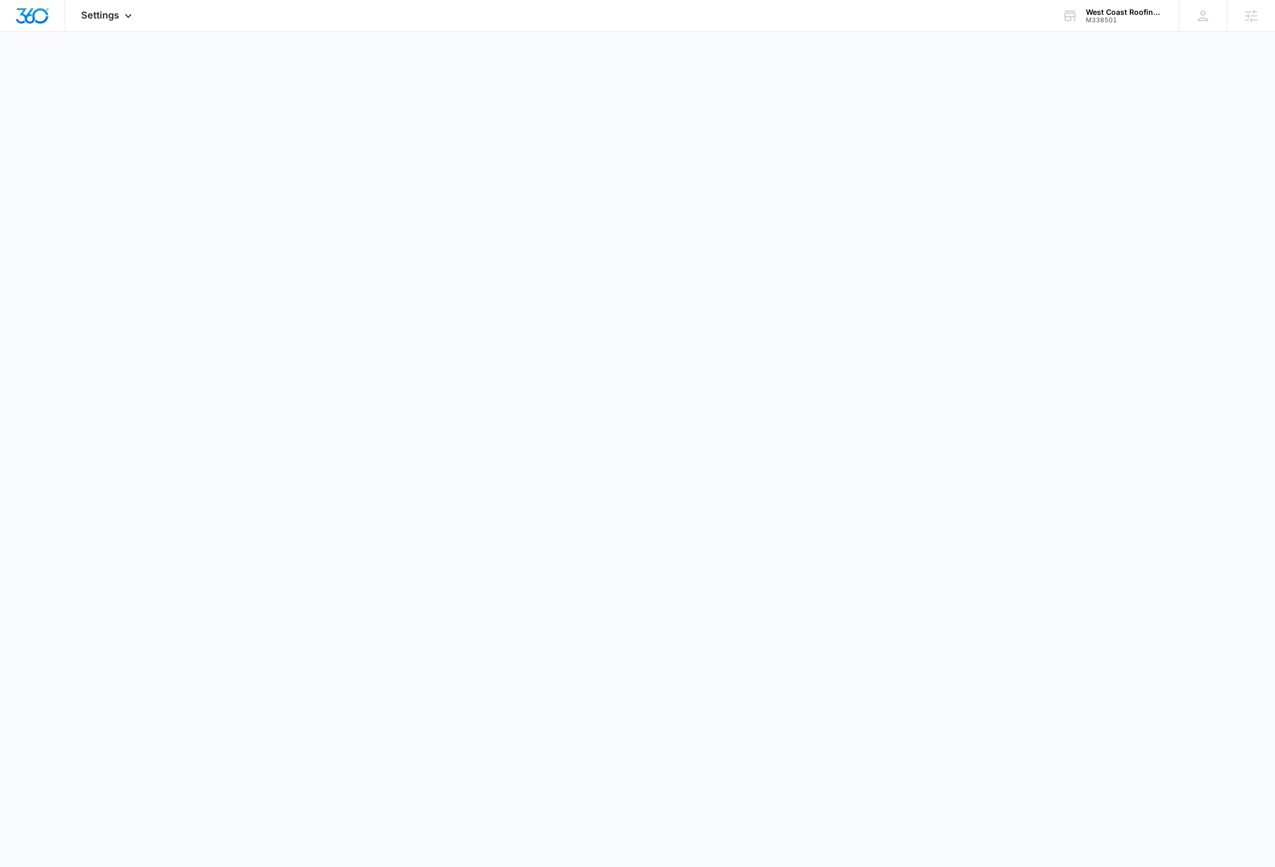
select select "4"
select select "US"
select select "America/Phoenix"
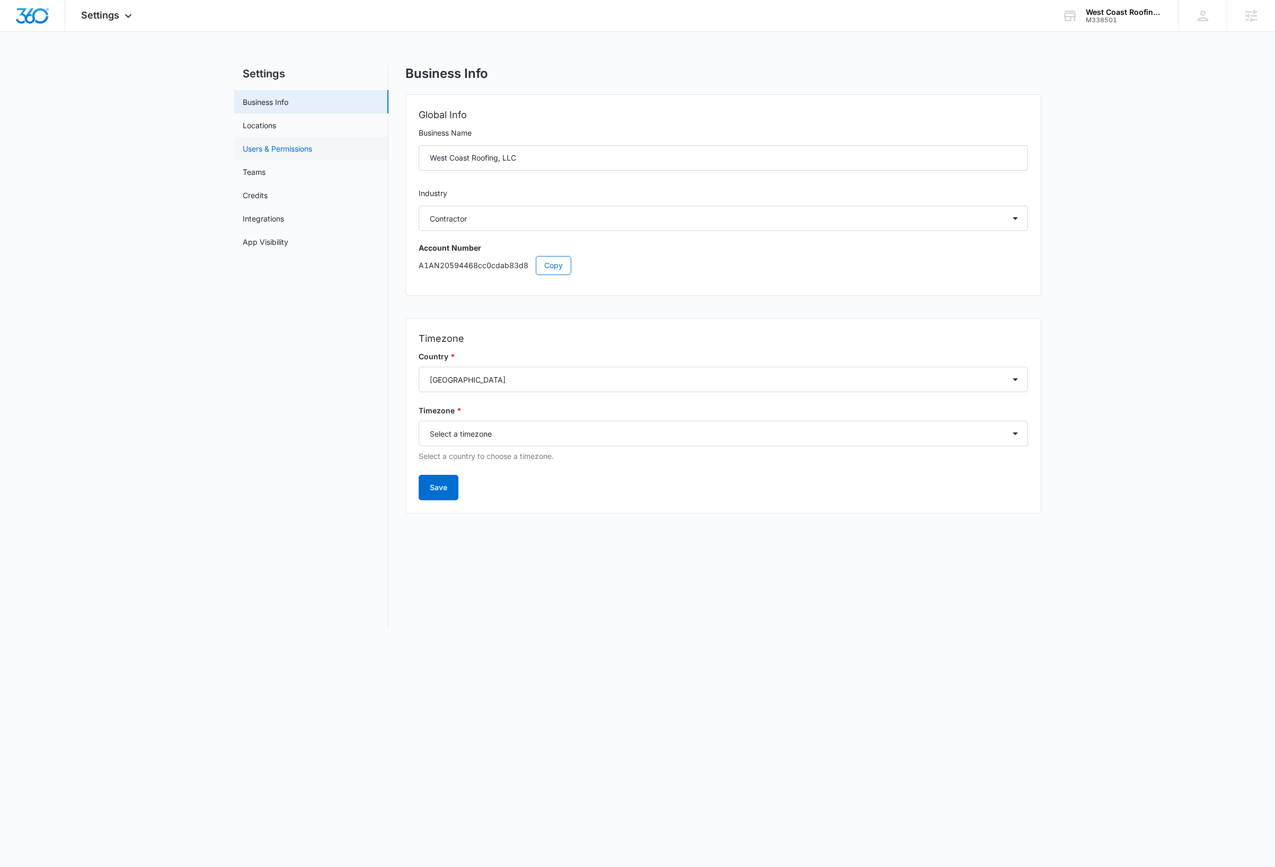
click at [285, 148] on link "Users & Permissions" at bounding box center [277, 148] width 69 height 11
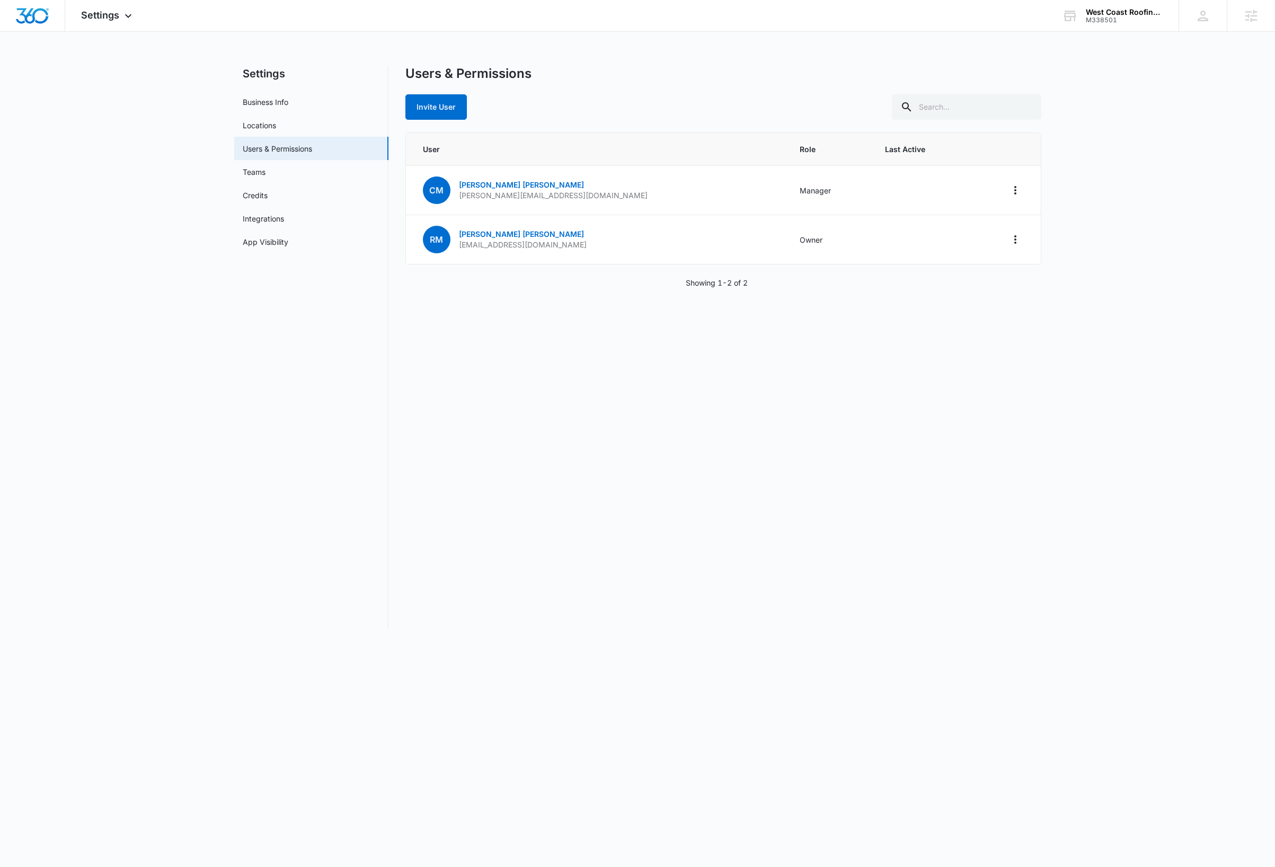
click at [756, 520] on div "Users & Permissions Invite User User Role Last Active CM Cynthia McDaniel cindy…" at bounding box center [723, 347] width 636 height 563
click at [512, 182] on link "Cynthia McDaniel" at bounding box center [521, 184] width 125 height 9
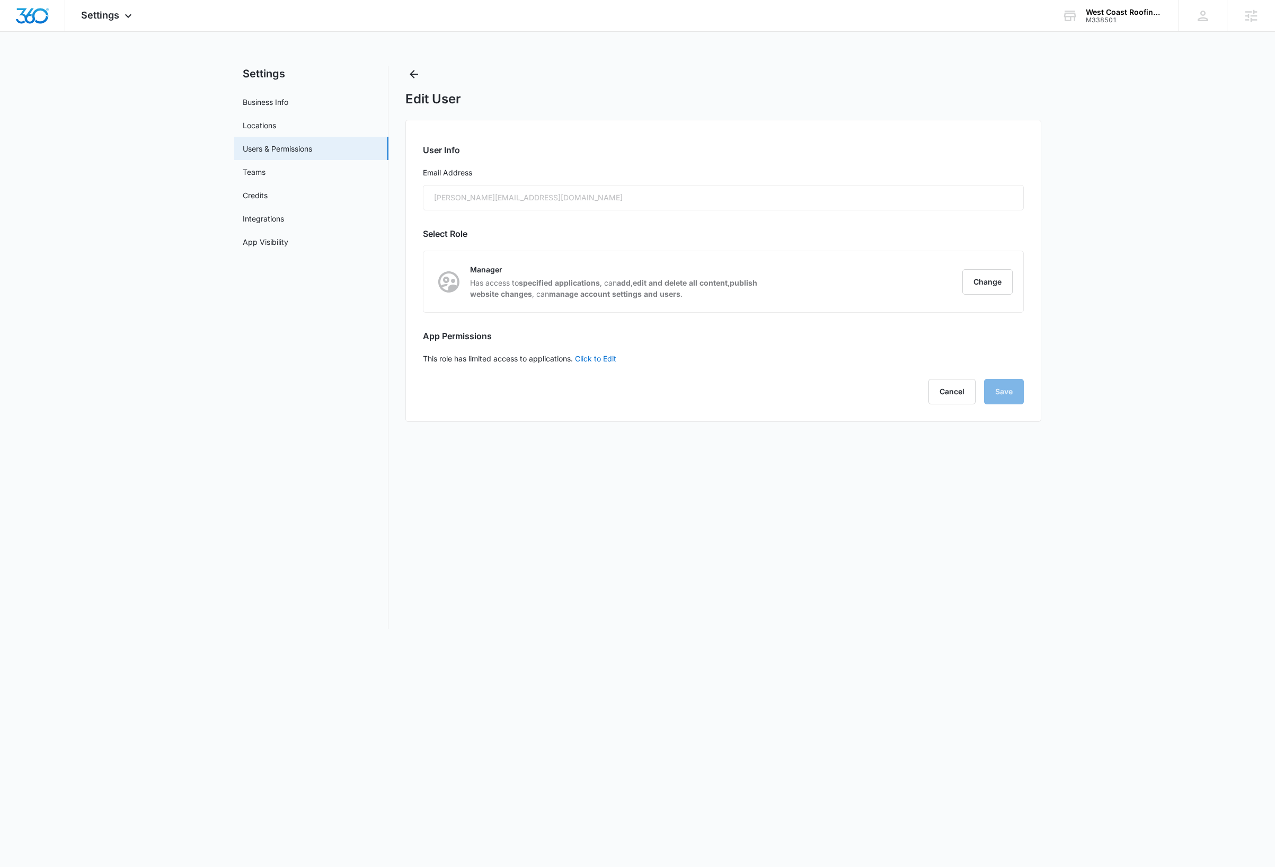
click at [551, 191] on div "cindy@westcoastroofingaz.com" at bounding box center [723, 197] width 601 height 25
click at [726, 533] on div "Edit User User Info Email Address cindy@westcoastroofingaz.com Select Role Mana…" at bounding box center [723, 347] width 636 height 563
click at [277, 100] on link "Business Info" at bounding box center [266, 101] width 46 height 11
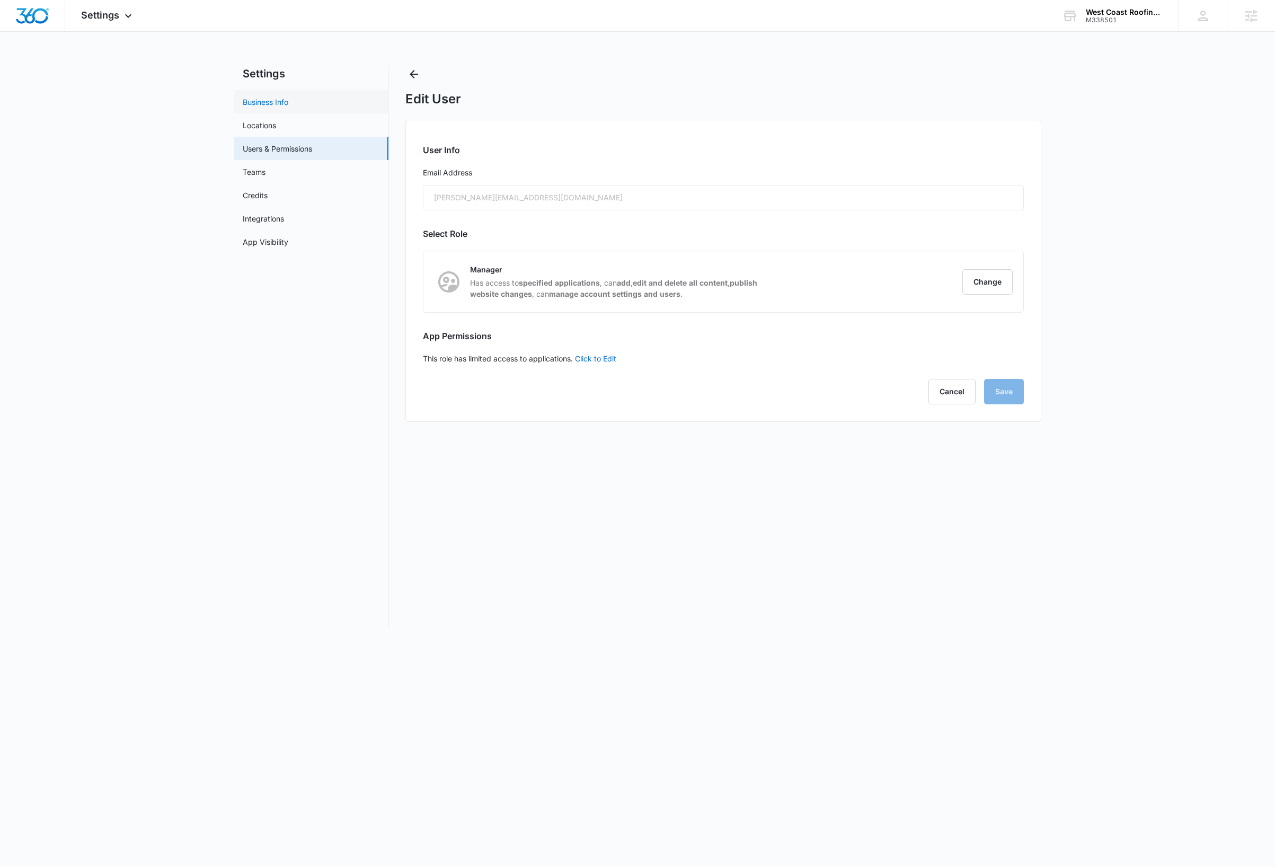
select select "4"
select select "US"
select select "America/Phoenix"
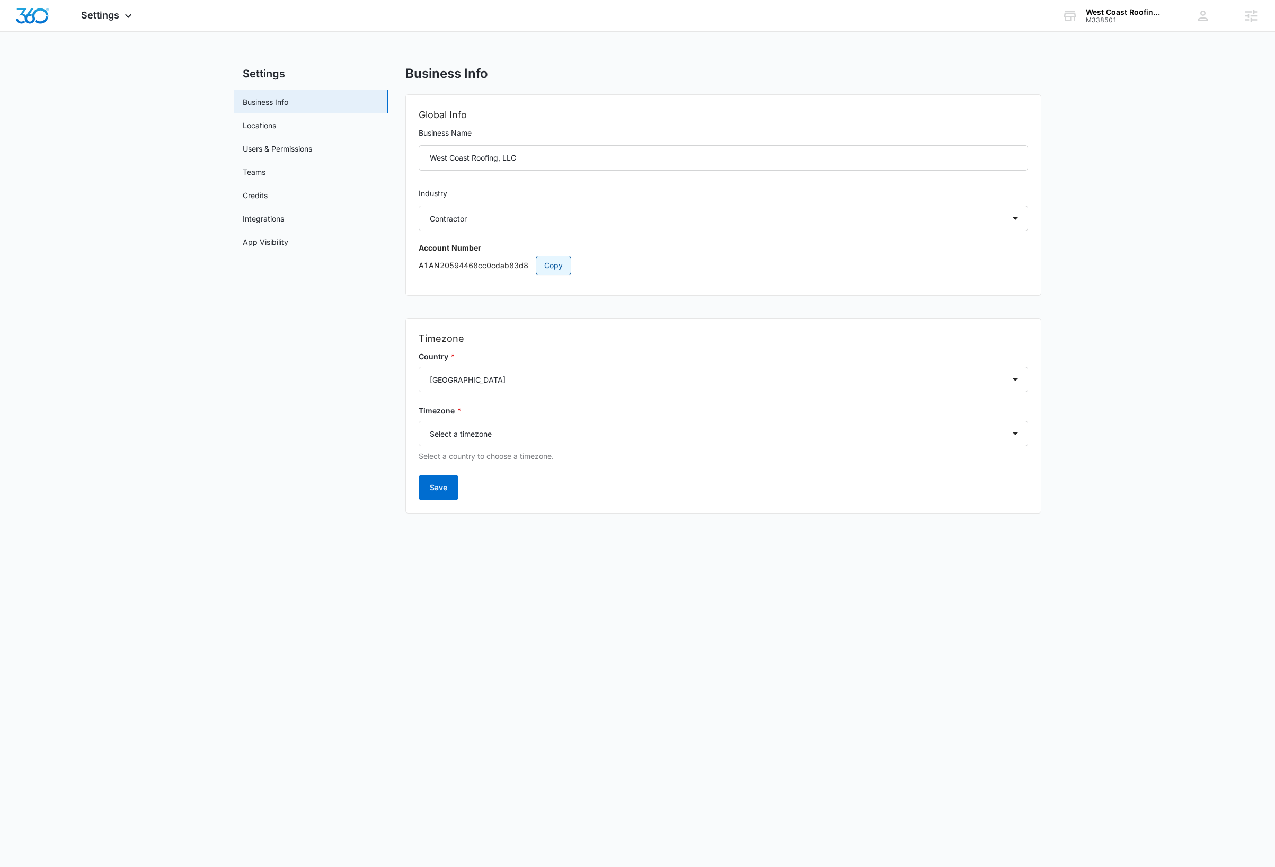
click at [556, 265] on span "Copy" at bounding box center [553, 266] width 19 height 12
click at [1114, 172] on main "Settings Business Info Locations Users & Permissions Teams Credits Integrations…" at bounding box center [637, 354] width 1275 height 576
click at [1199, 20] on icon at bounding box center [1202, 16] width 11 height 11
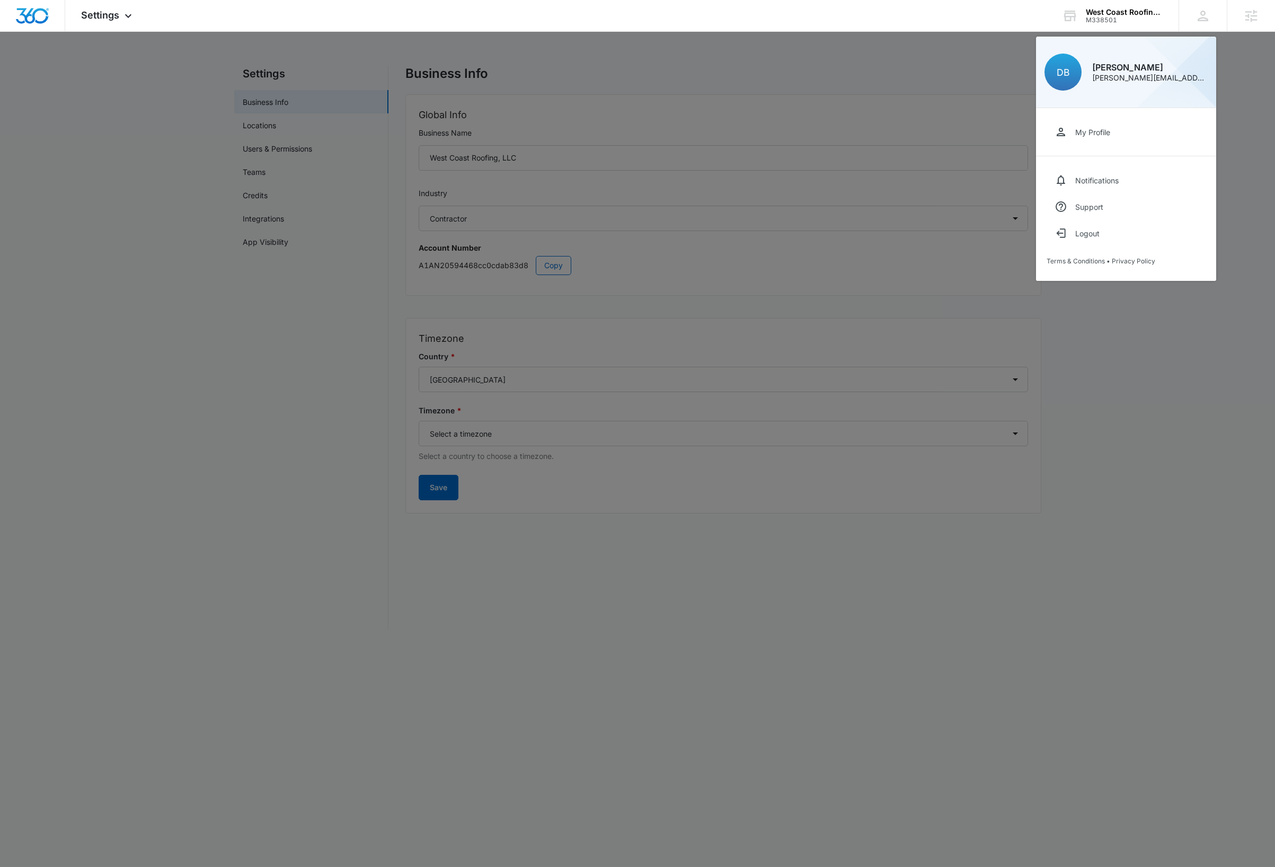
click at [1124, 349] on div at bounding box center [637, 433] width 1275 height 867
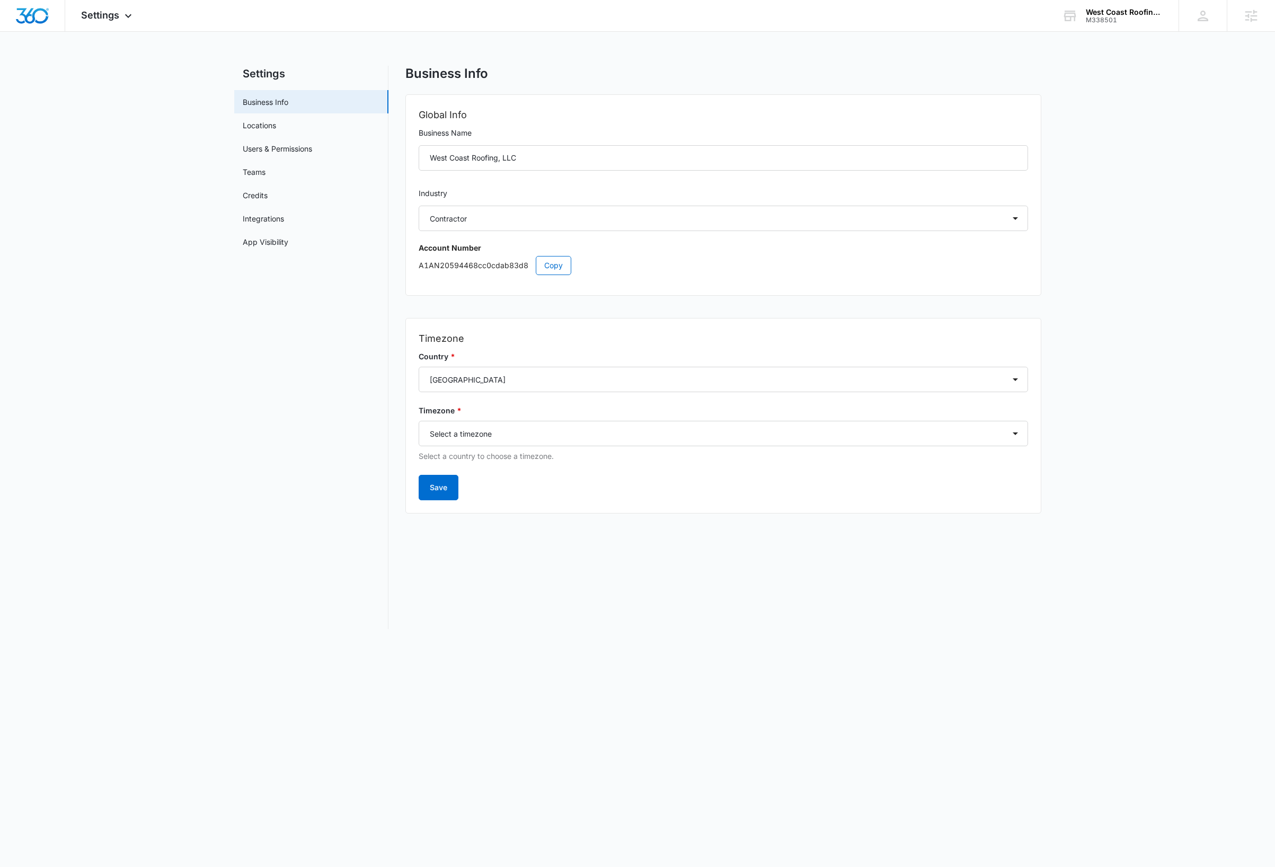
click at [208, 460] on main "Settings Business Info Locations Users & Permissions Teams Credits Integrations…" at bounding box center [637, 354] width 1275 height 576
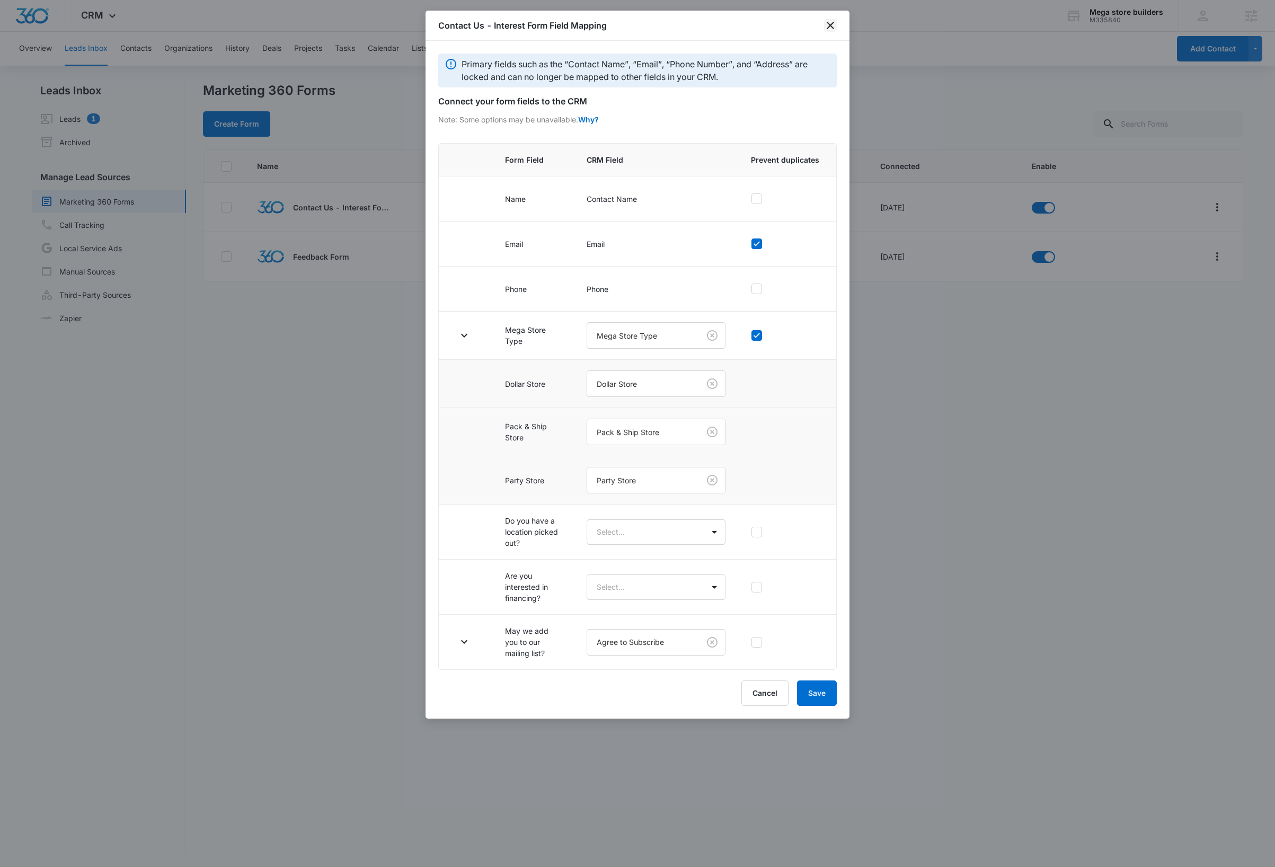
click at [830, 22] on icon "close" at bounding box center [830, 25] width 13 height 13
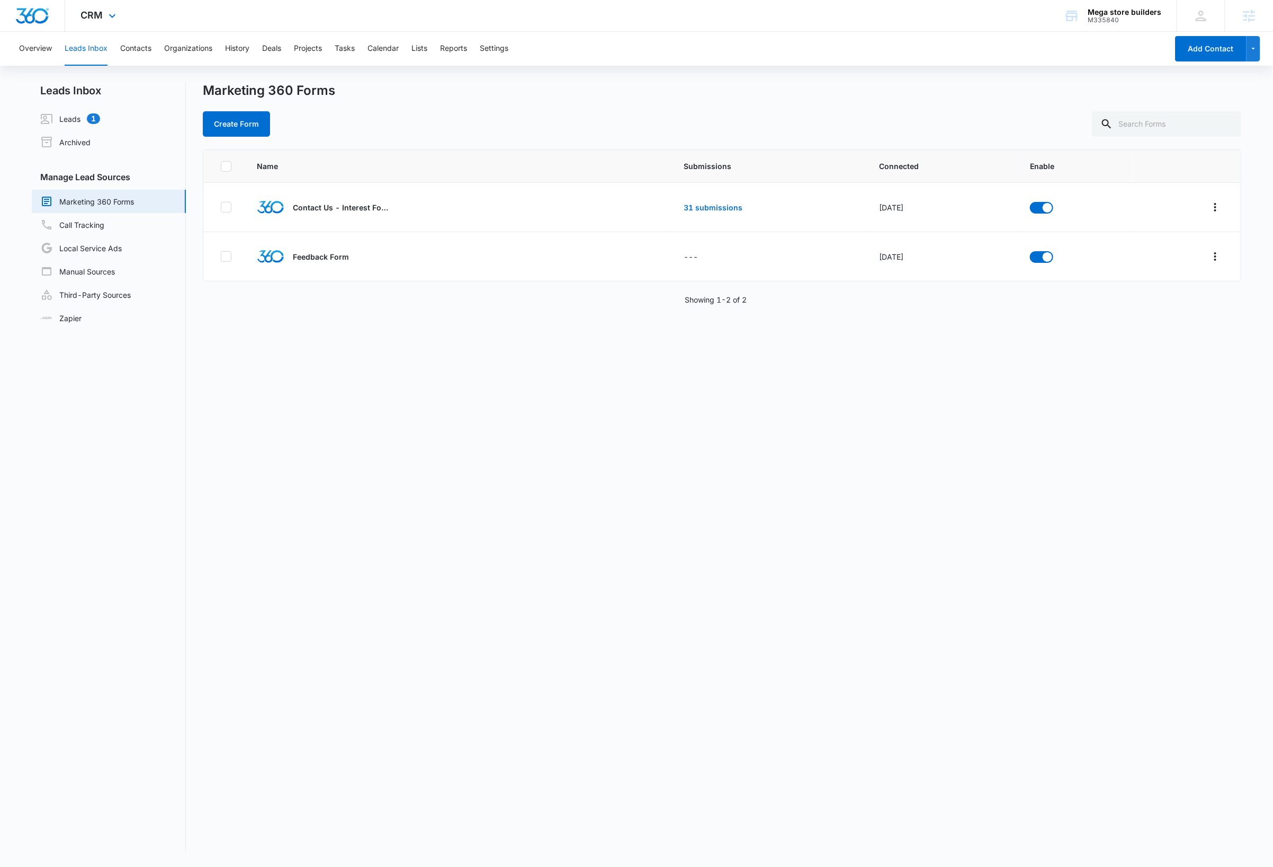
click at [26, 17] on img "Dashboard" at bounding box center [32, 16] width 34 height 16
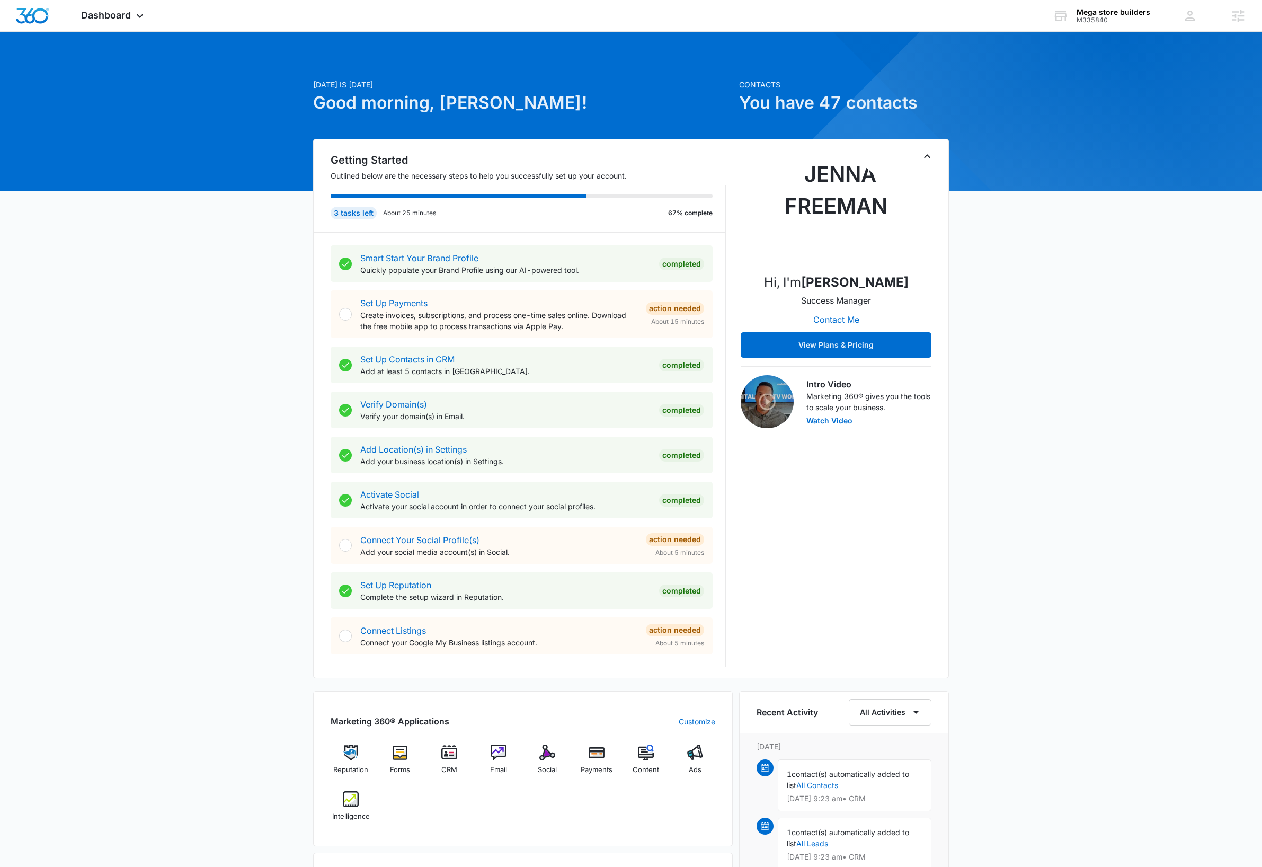
click at [1156, 381] on div "Today is Tuesday, October 7th Good morning, Dave! Contacts You have 47 contacts…" at bounding box center [631, 641] width 1262 height 1192
click at [1194, 18] on icon at bounding box center [1190, 16] width 16 height 16
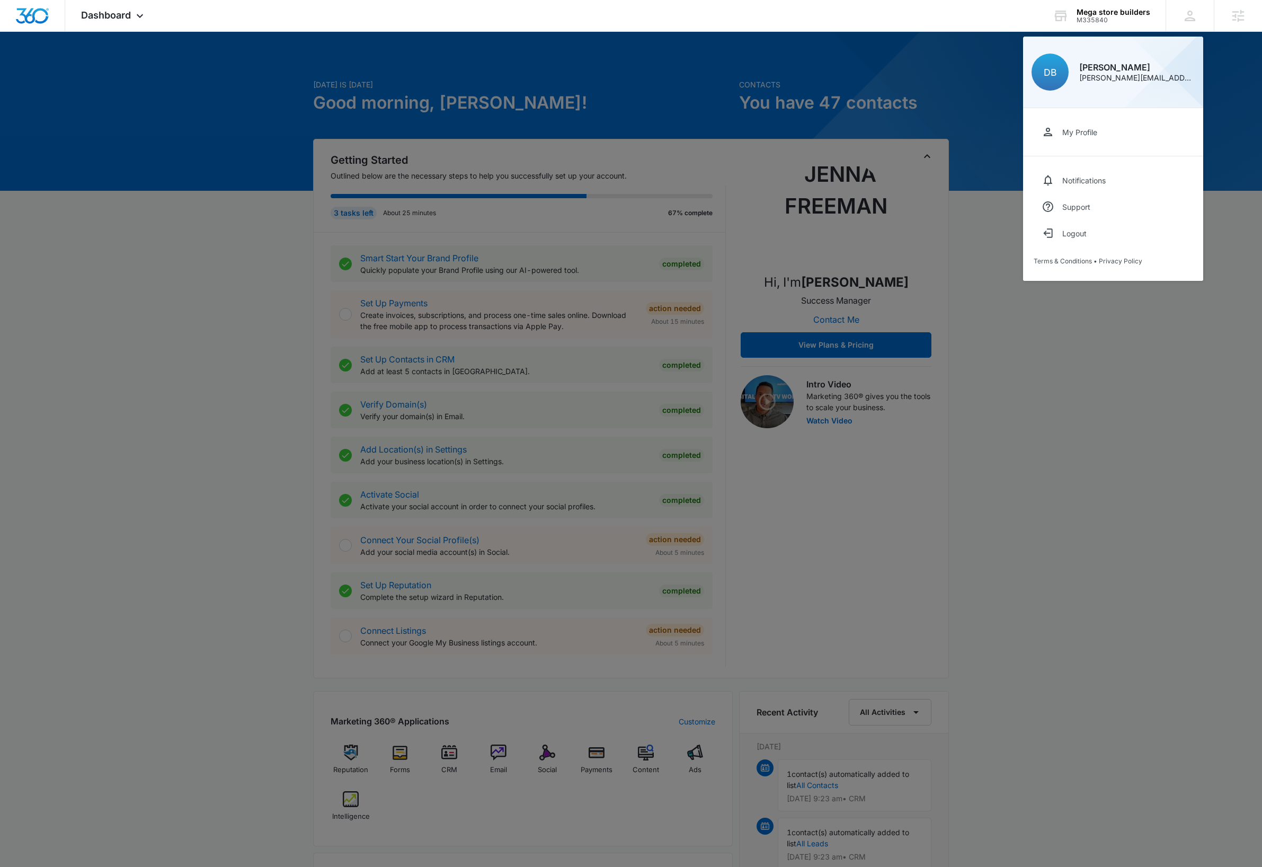
click at [1116, 422] on div at bounding box center [631, 433] width 1262 height 867
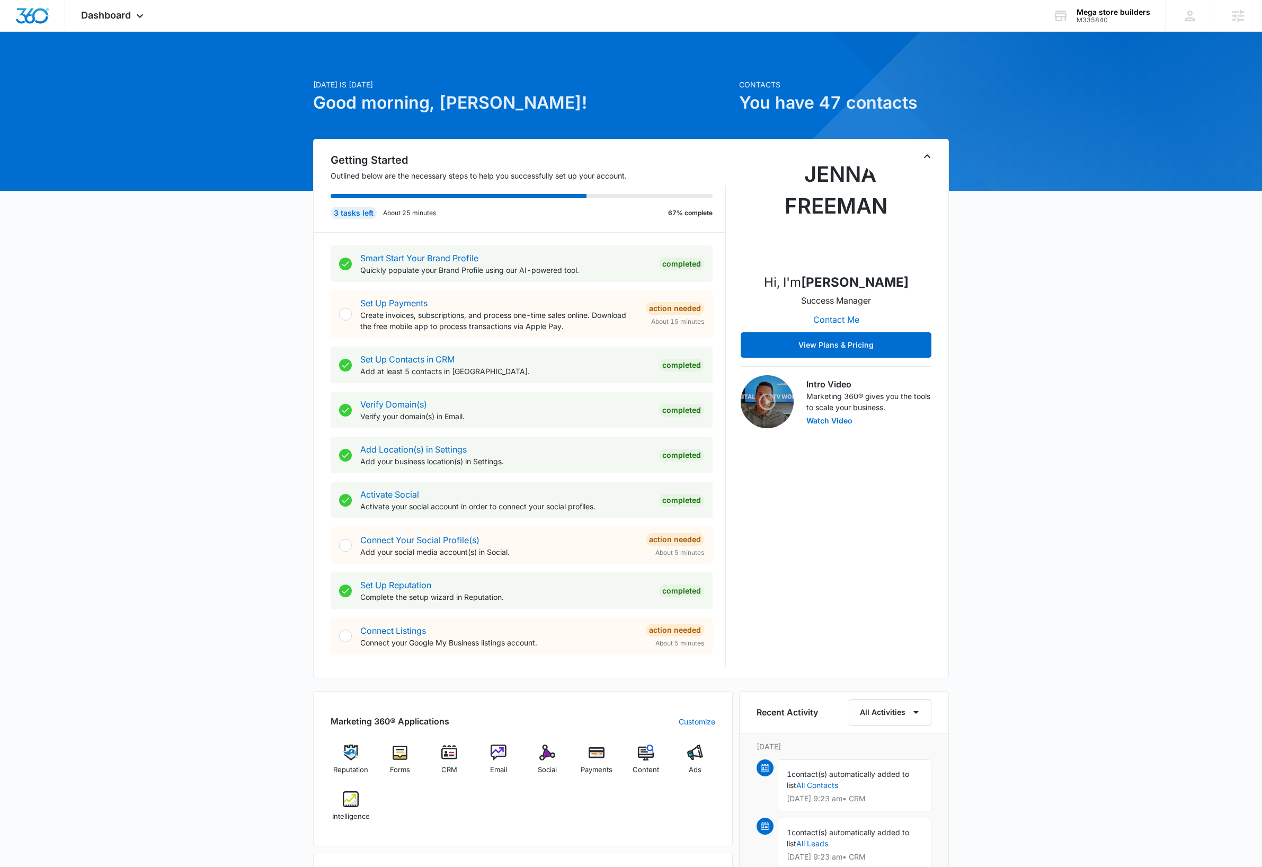
click at [198, 290] on div "Today is Tuesday, October 7th Good morning, Dave! Contacts You have 47 contacts…" at bounding box center [631, 641] width 1262 height 1192
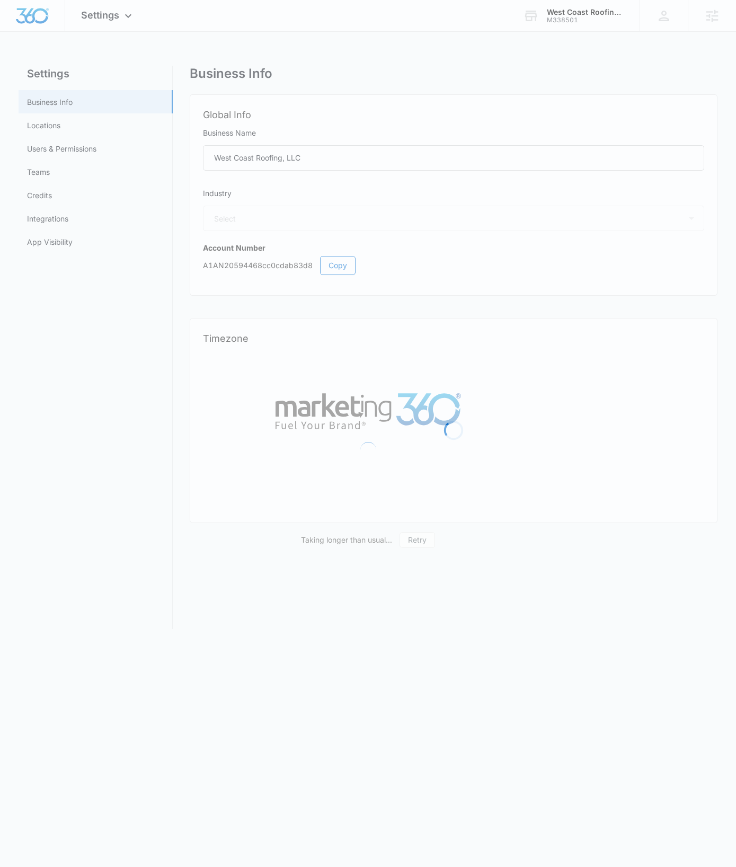
select select "4"
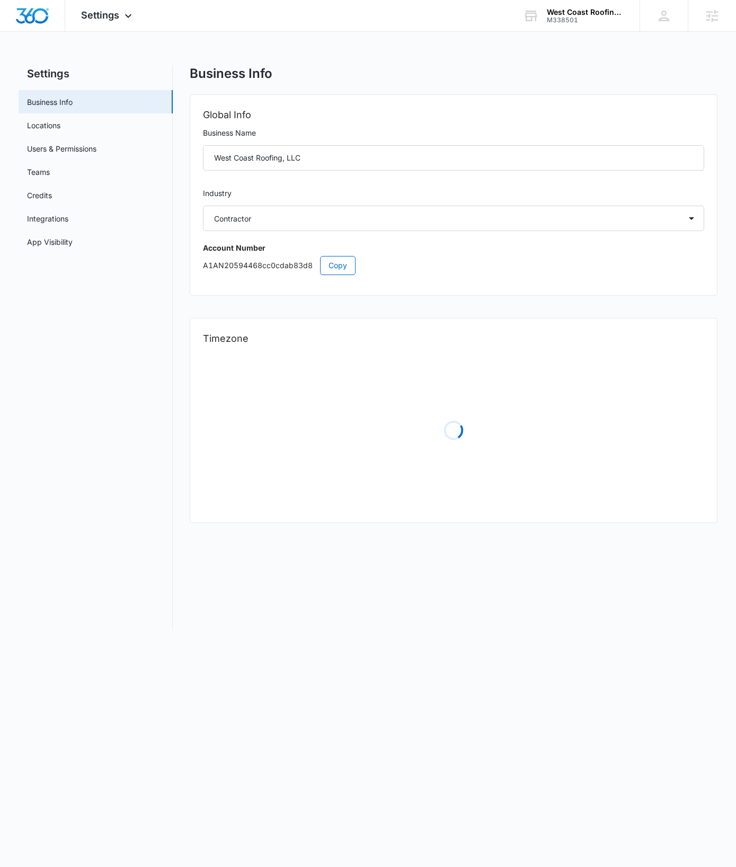
select select "US"
select select "America/Phoenix"
click at [399, 693] on body "Settings Apps Reputation Websites Forms CRM Email Social Shop Payments Content …" at bounding box center [368, 433] width 736 height 867
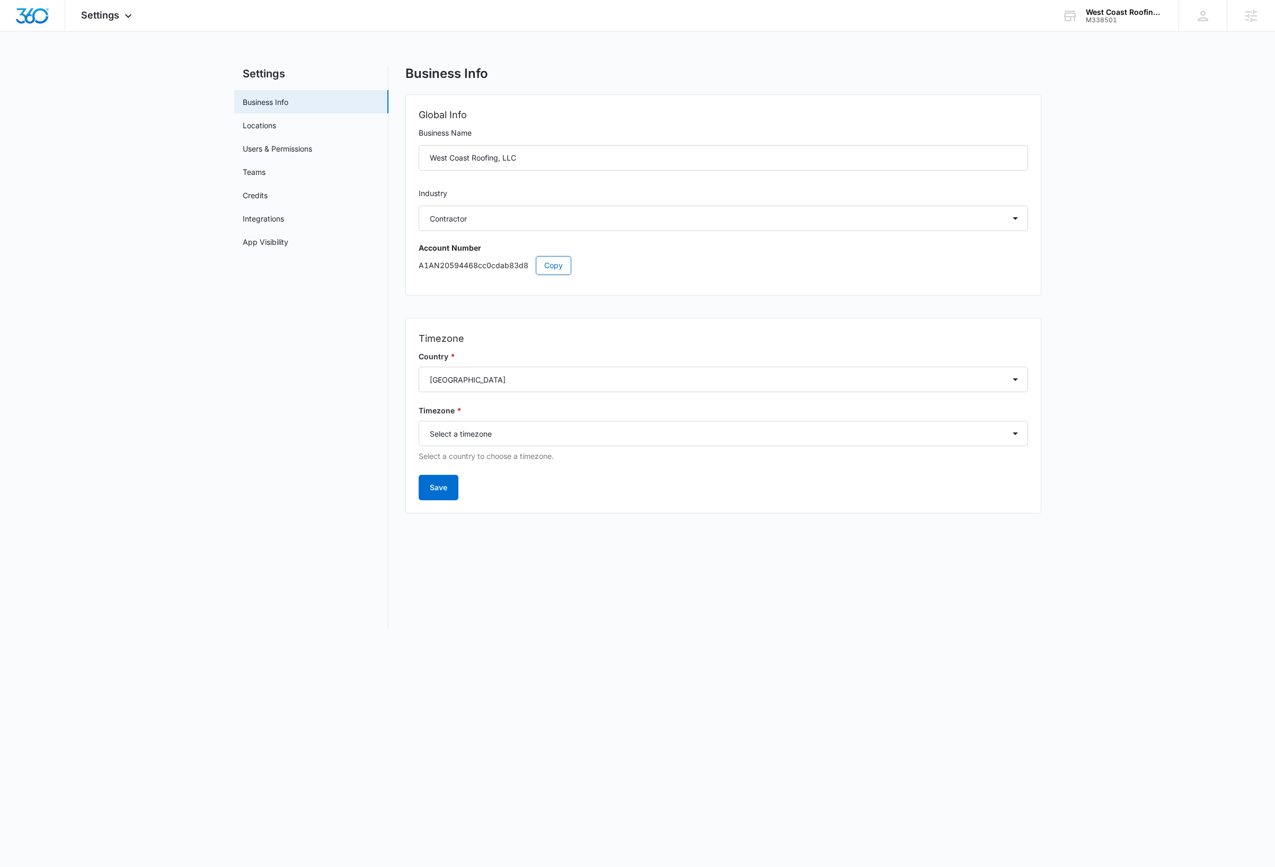
click at [268, 639] on div "Settings Business Info Locations Users & Permissions Teams Credits Integrations…" at bounding box center [637, 354] width 807 height 576
click at [38, 17] on img "Dashboard" at bounding box center [32, 16] width 34 height 16
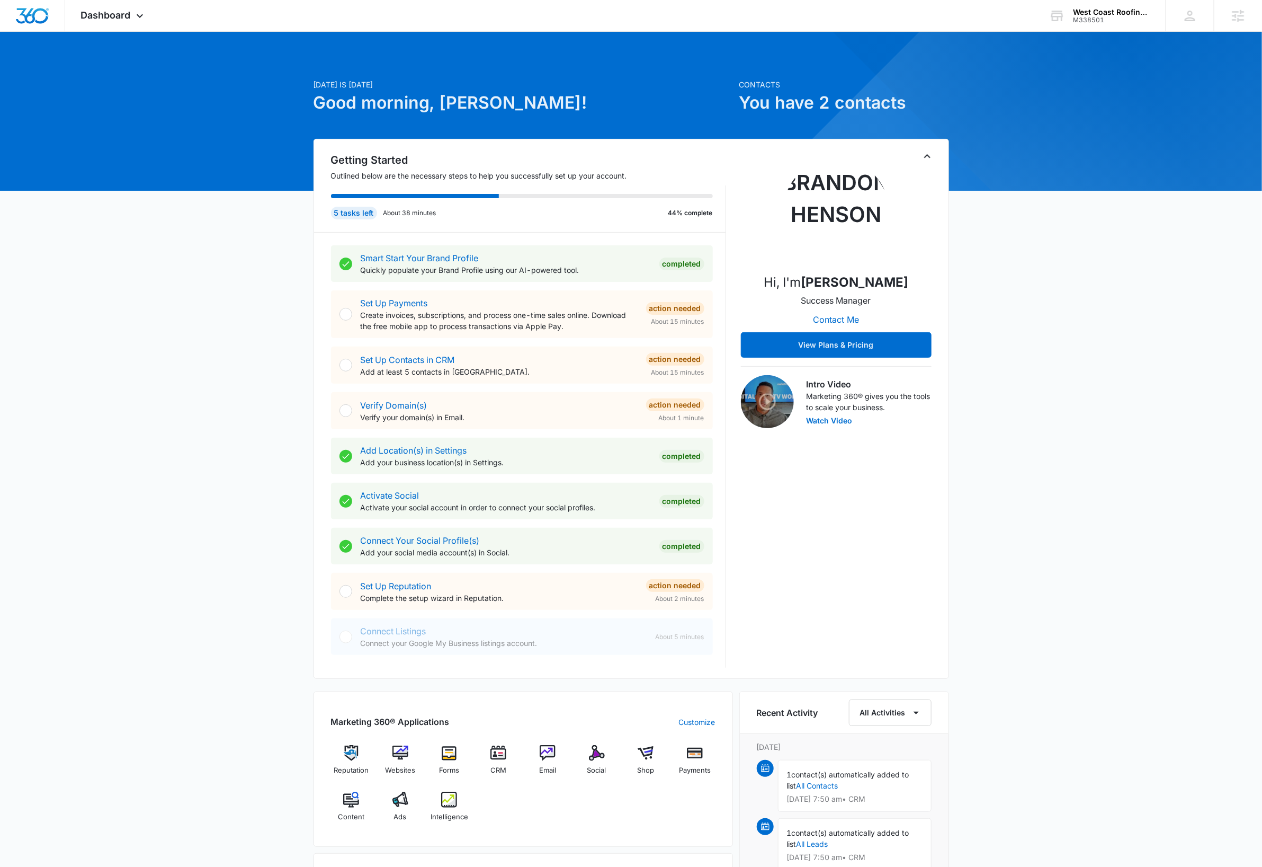
click at [735, 157] on icon "Toggle Collapse" at bounding box center [927, 156] width 13 height 13
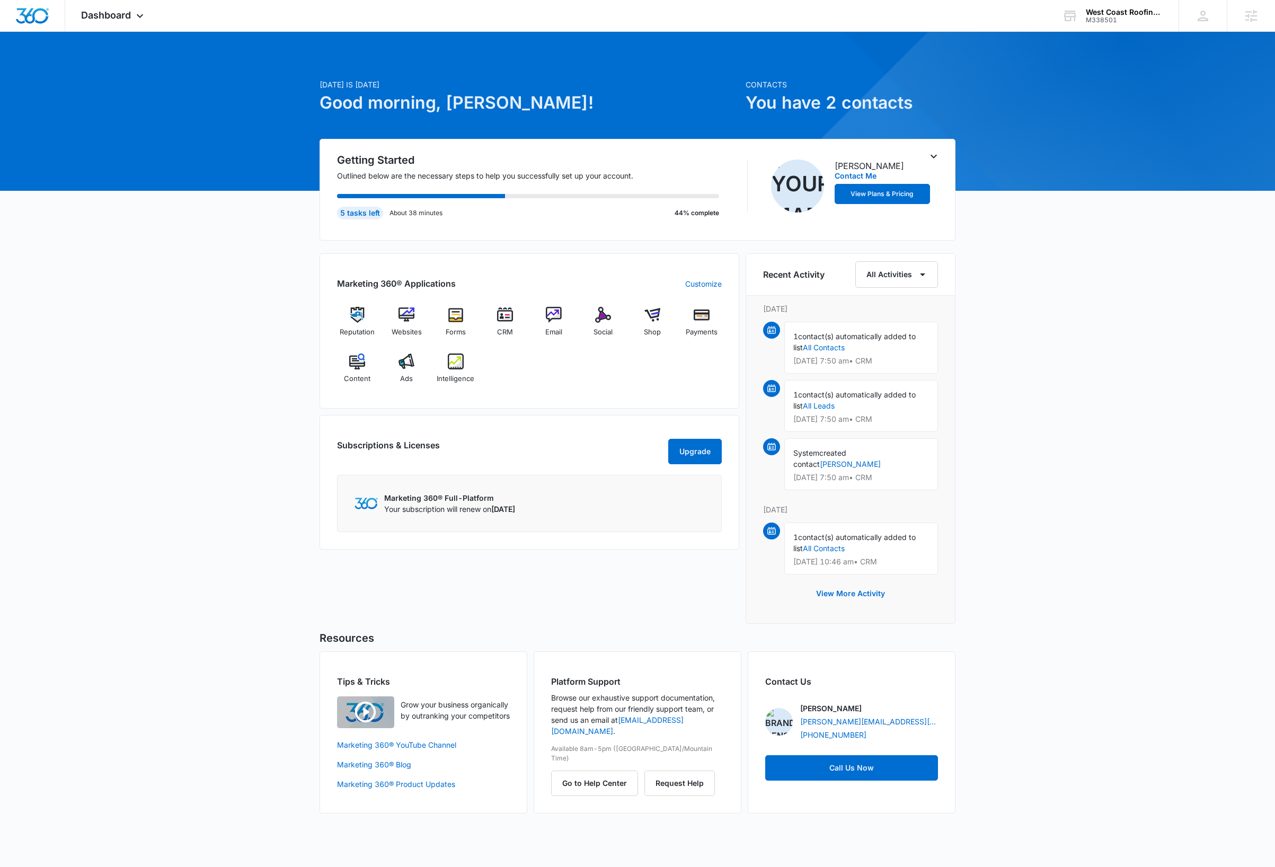
click at [735, 366] on div "Today is Tuesday, October 7th Good morning, Dave! Contacts You have 2 contacts …" at bounding box center [637, 435] width 1275 height 781
click at [140, 19] on icon at bounding box center [140, 18] width 6 height 4
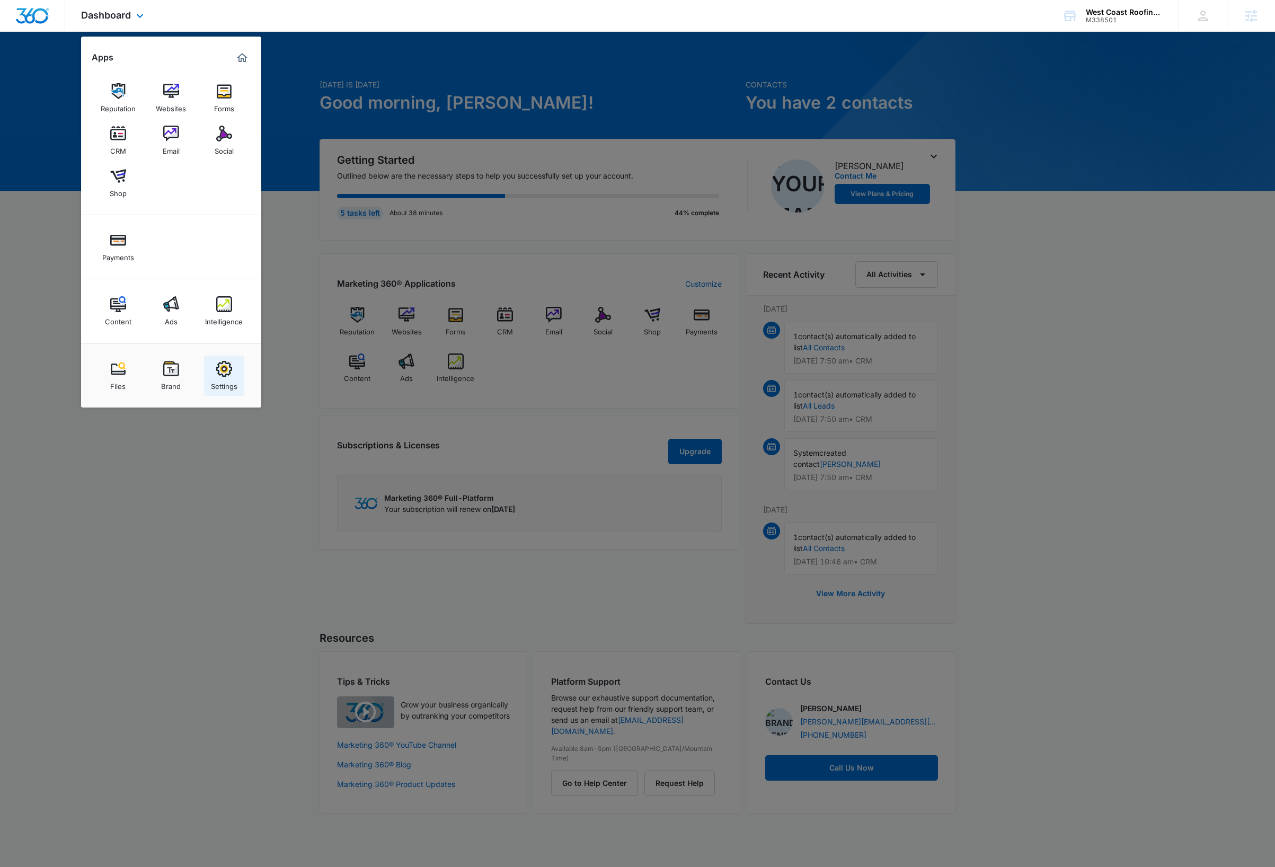
click at [226, 377] on img at bounding box center [224, 369] width 16 height 16
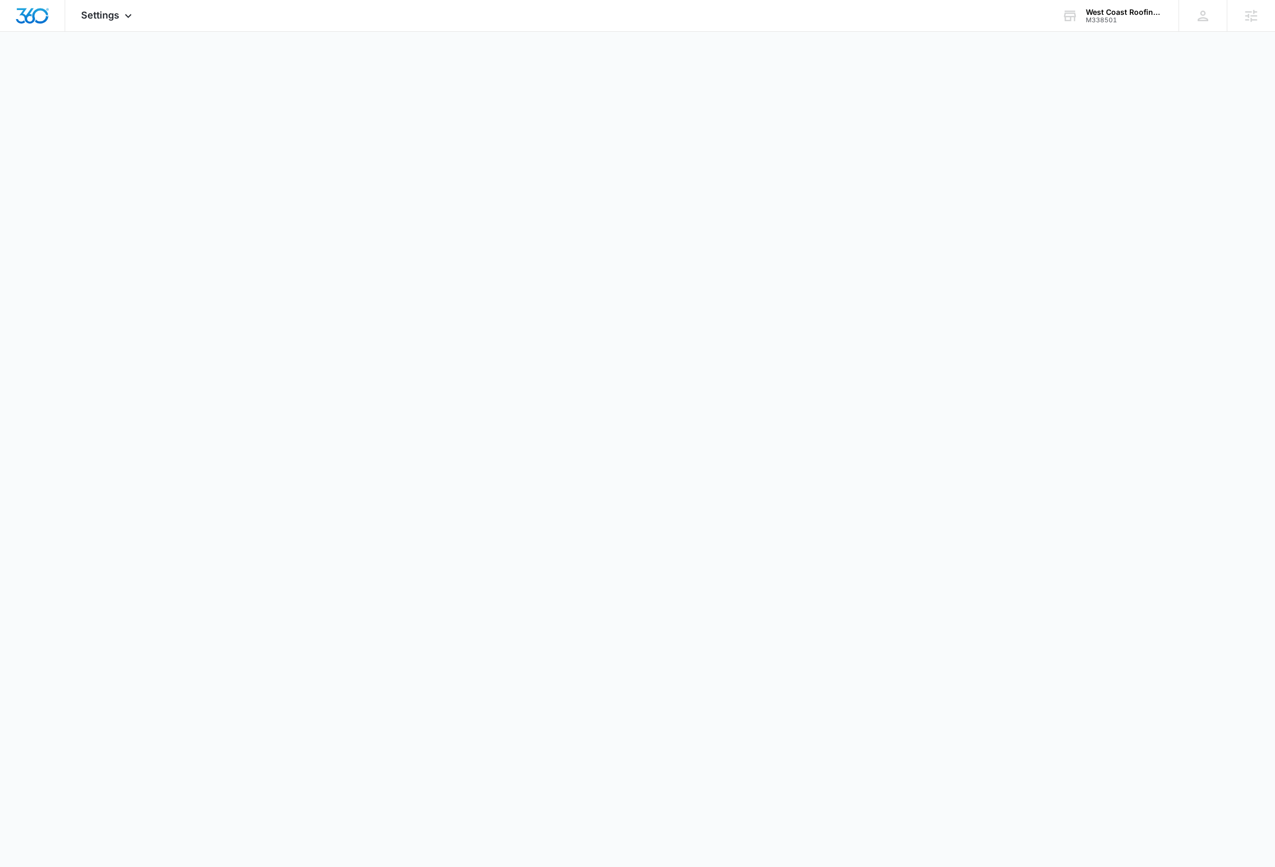
select select "4"
select select "US"
select select "America/Phoenix"
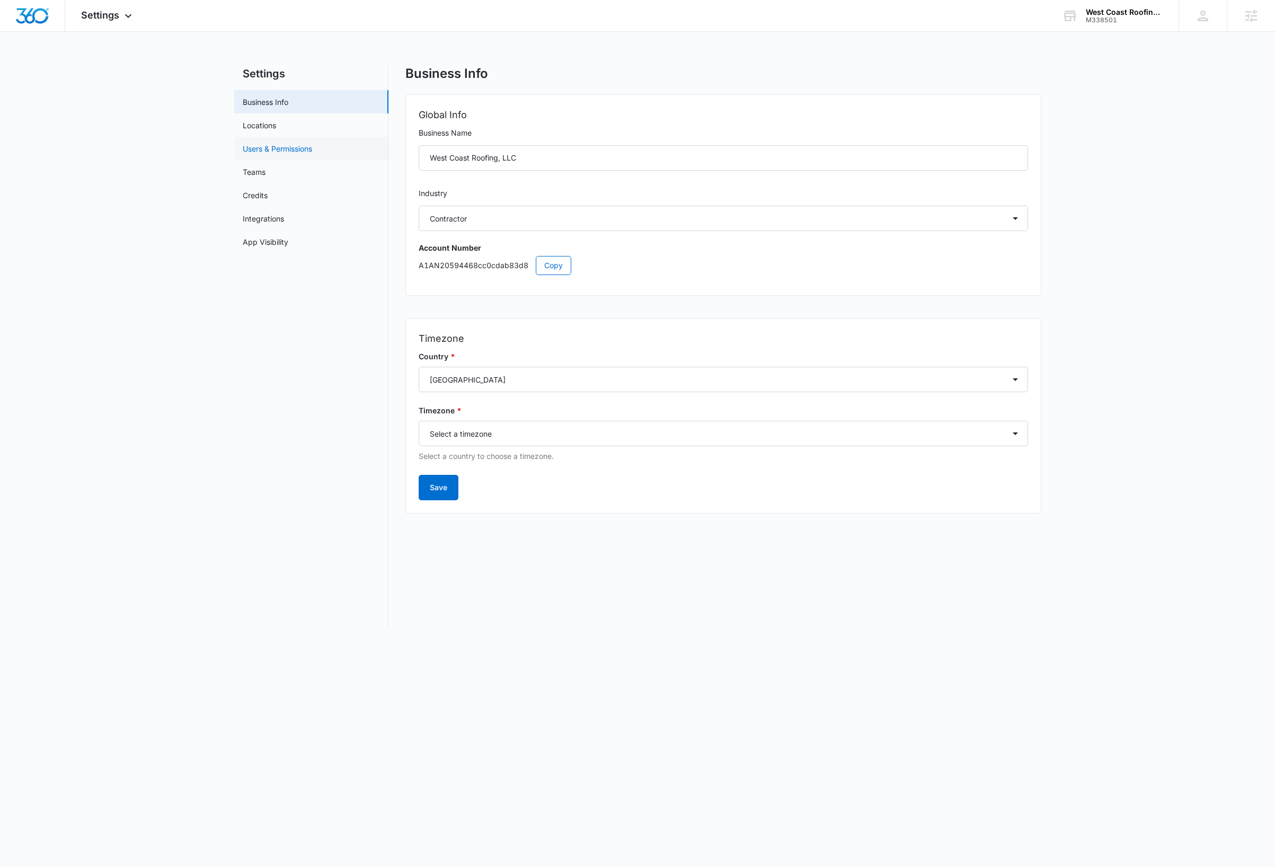
click at [262, 147] on link "Users & Permissions" at bounding box center [277, 148] width 69 height 11
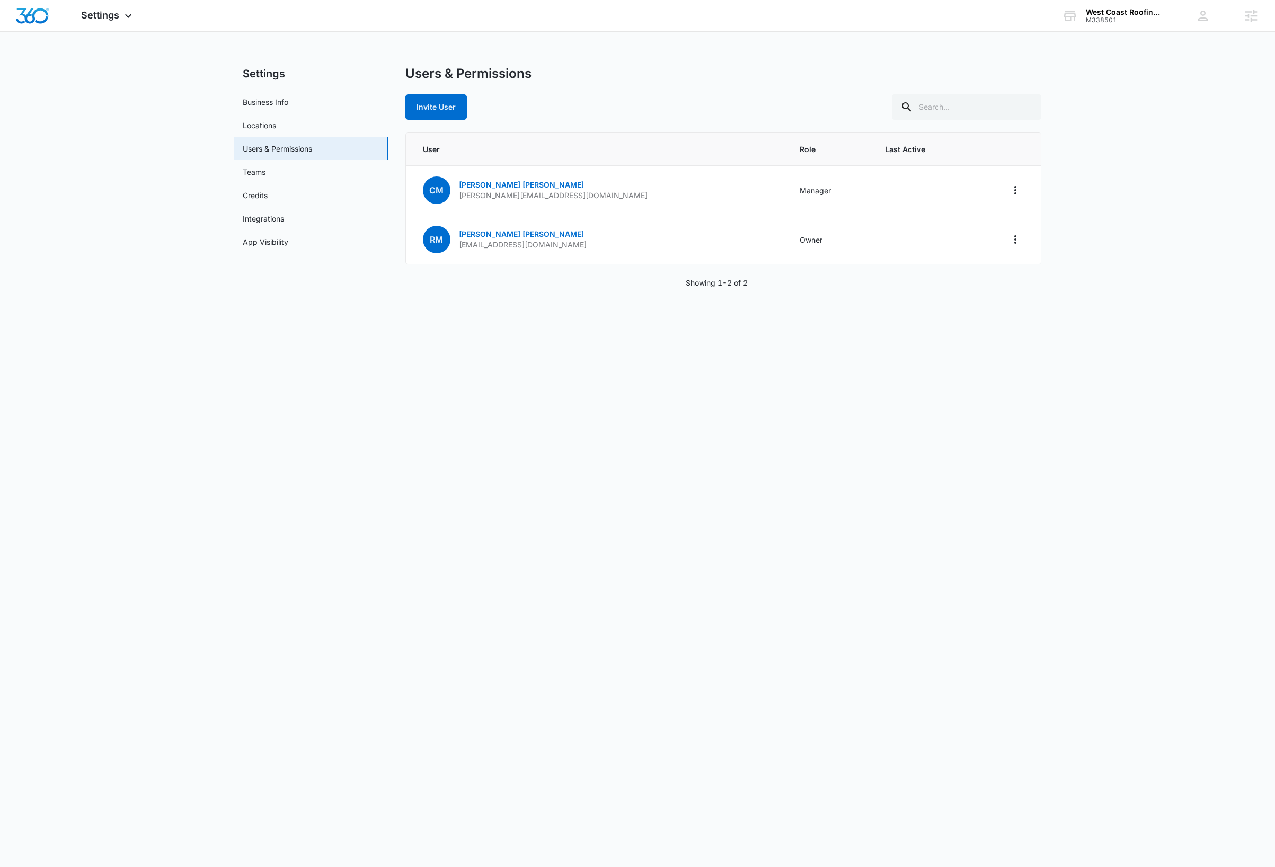
click at [520, 408] on div "Users & Permissions Invite User User Role Last Active CM Cynthia McDaniel cindy…" at bounding box center [723, 347] width 636 height 563
click at [286, 360] on nav "Settings Business Info Locations Users & Permissions Teams Credits Integrations…" at bounding box center [311, 347] width 154 height 563
click at [493, 471] on div "Users & Permissions Invite User User Role Last Active CM Cynthia McDaniel cindy…" at bounding box center [723, 347] width 636 height 563
drag, startPoint x: 582, startPoint y: 197, endPoint x: 458, endPoint y: 198, distance: 123.4
click at [458, 198] on td "CM Cynthia McDaniel cindy@westcoastroofingaz.com" at bounding box center [596, 190] width 381 height 49
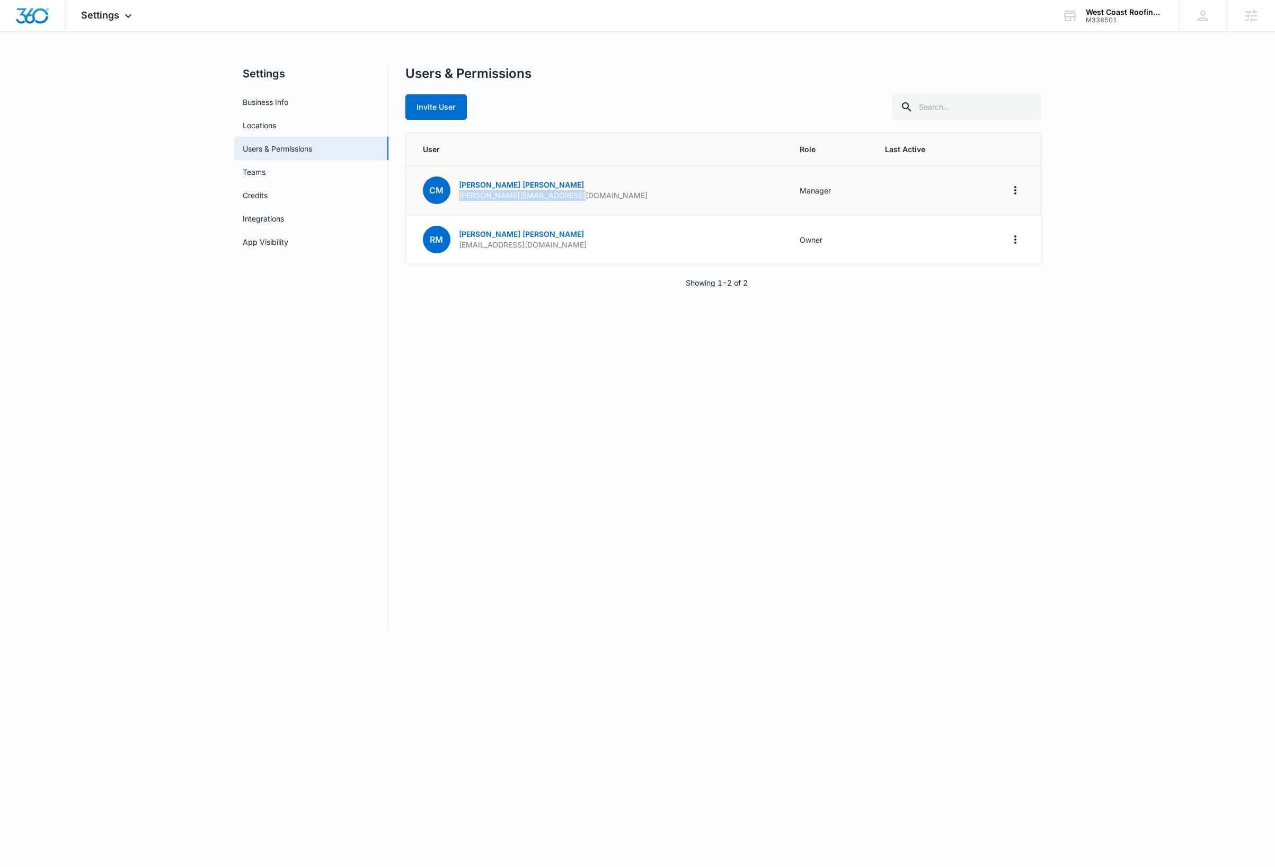
copy p "cindy@westcoastroofingaz.com"
click at [688, 443] on div "Users & Permissions Invite User User Role Last Active CM Cynthia McDaniel cindy…" at bounding box center [723, 347] width 636 height 563
